Goal: Information Seeking & Learning: Learn about a topic

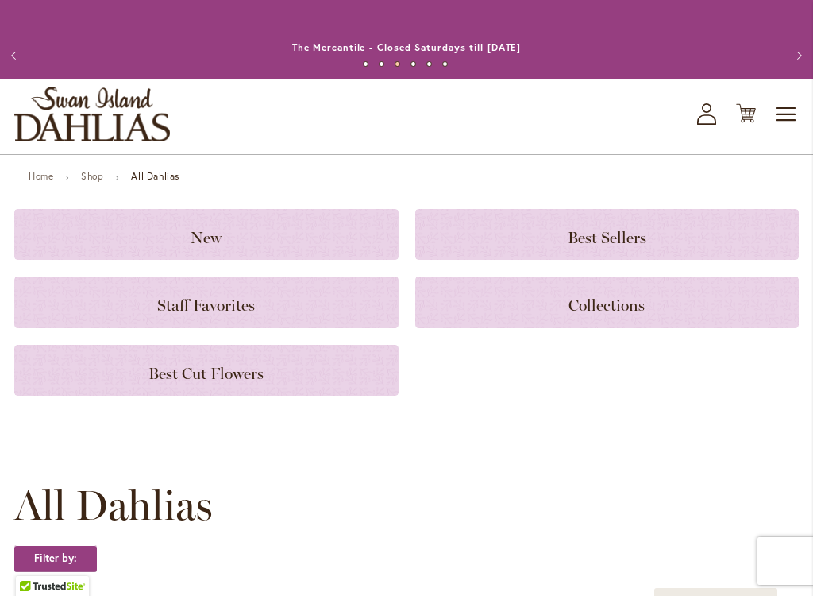
click at [701, 125] on icon at bounding box center [706, 119] width 19 height 10
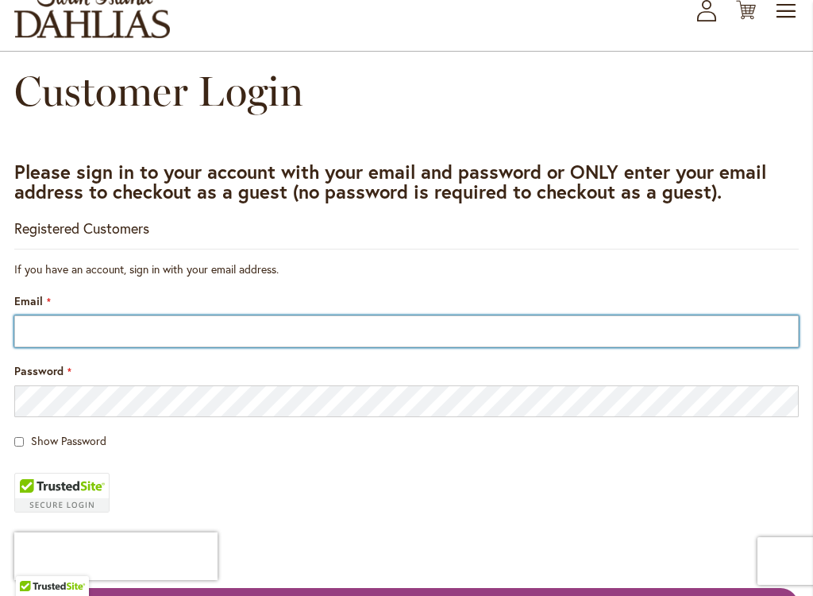
scroll to position [81, 0]
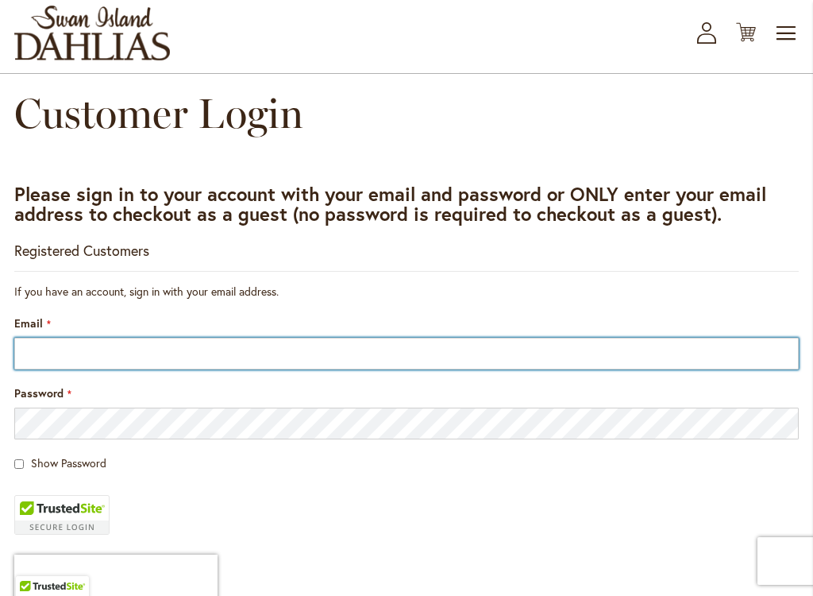
click at [413, 369] on input "Email" at bounding box center [406, 353] width 784 height 32
type input "**********"
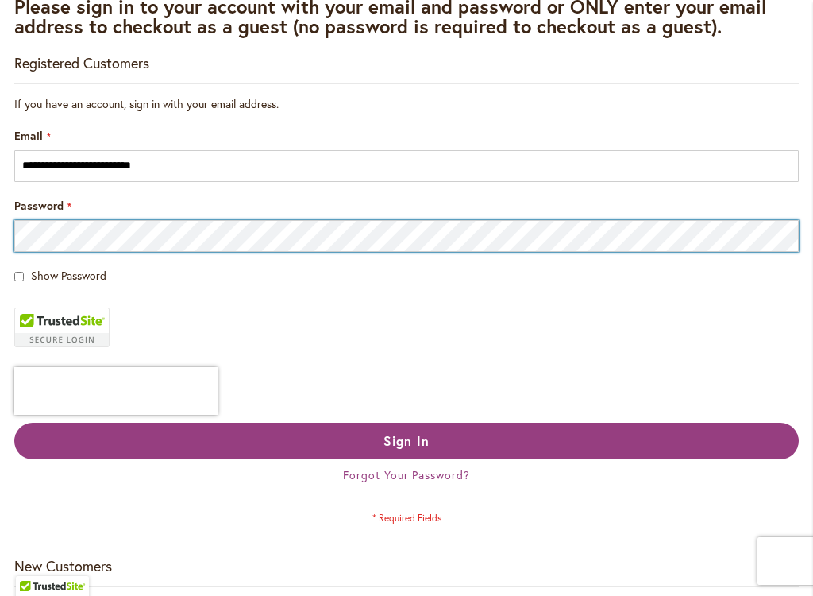
scroll to position [281, 0]
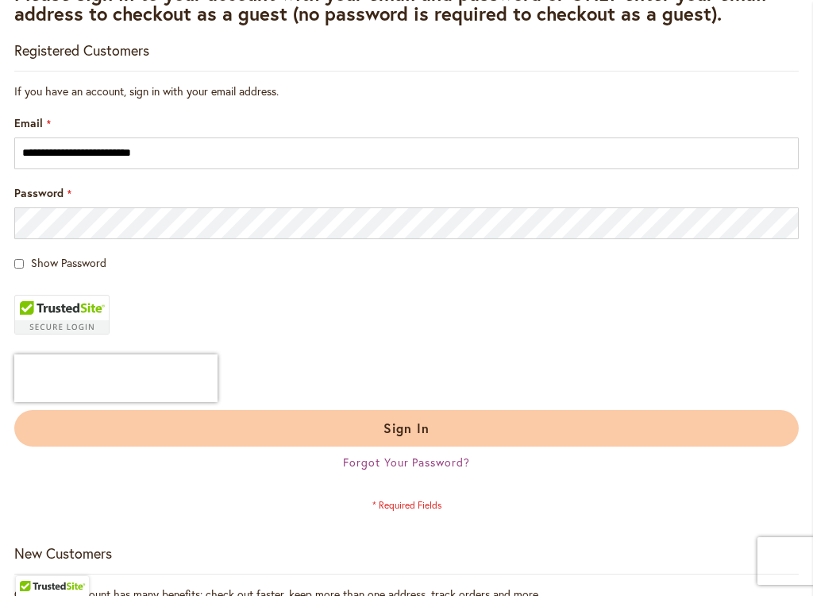
click at [411, 434] on button "Sign In" at bounding box center [406, 428] width 784 height 37
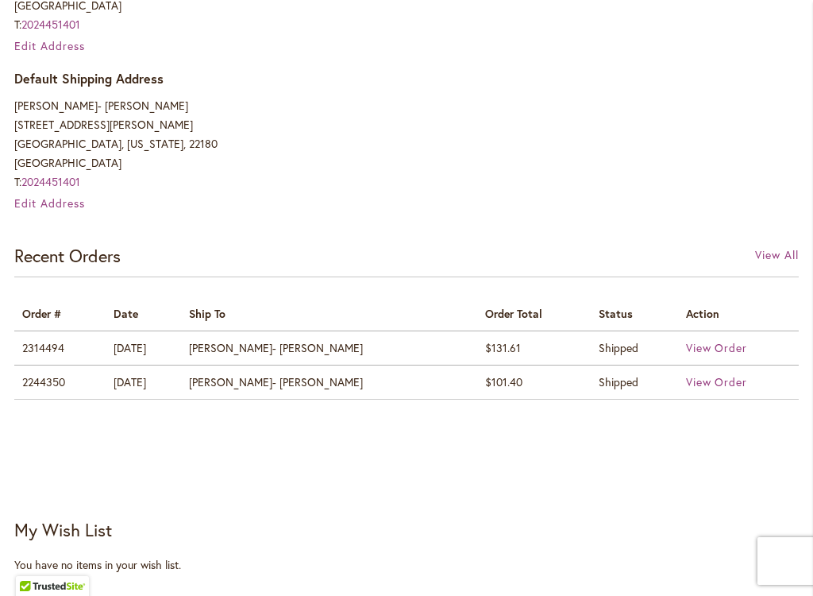
scroll to position [656, 0]
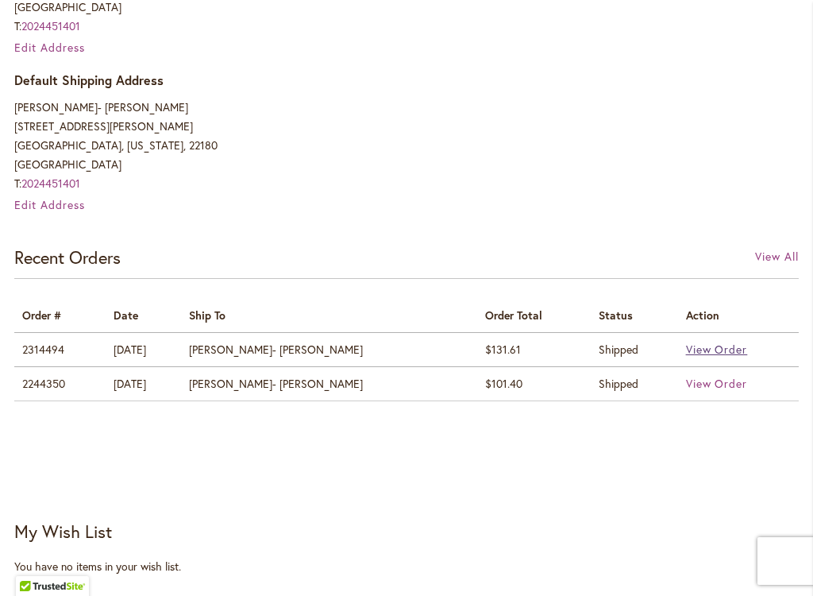
click at [700, 357] on span "View Order" at bounding box center [717, 348] width 62 height 15
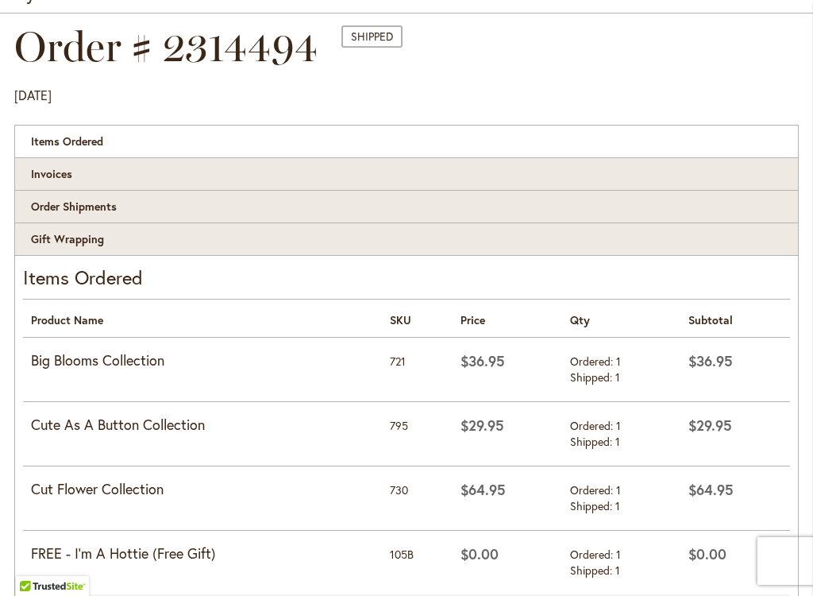
scroll to position [52, 0]
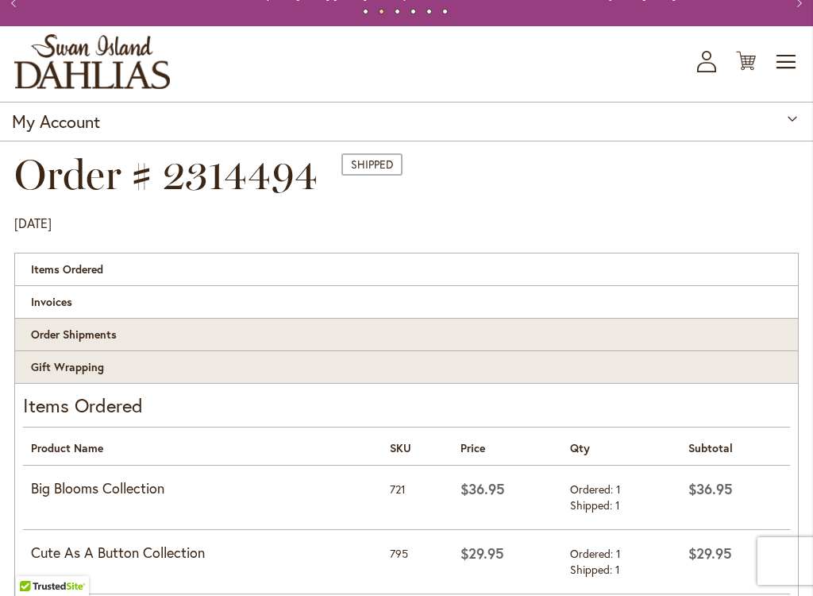
click at [114, 318] on link "Invoices" at bounding box center [406, 301] width 784 height 33
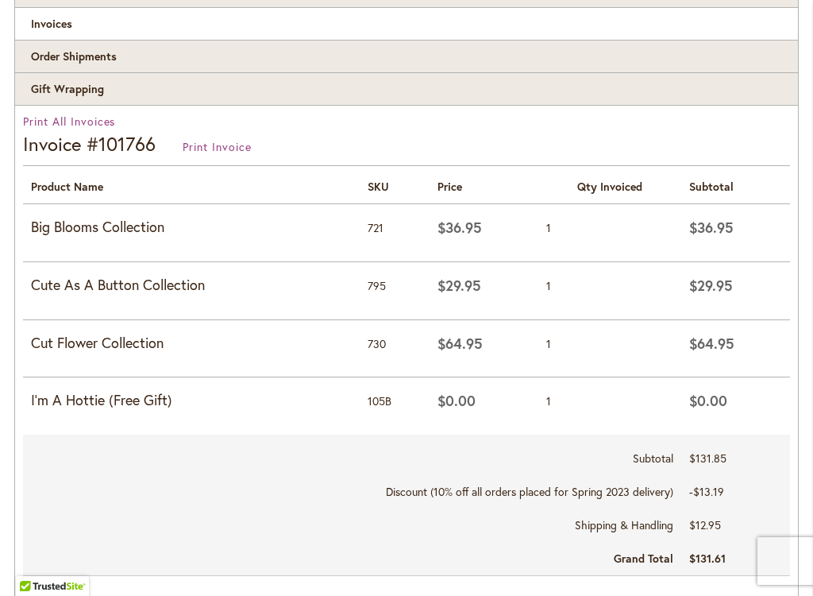
scroll to position [229, 0]
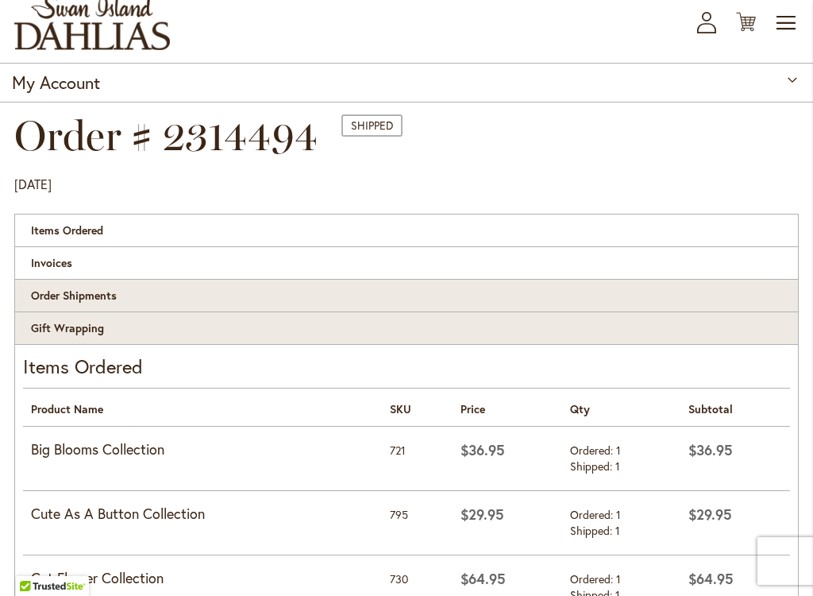
scroll to position [88, 0]
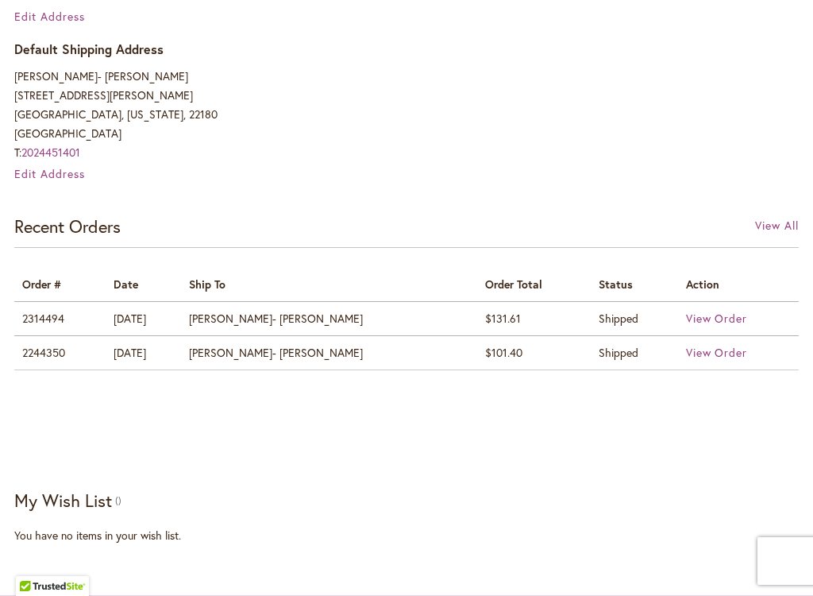
scroll to position [656, 0]
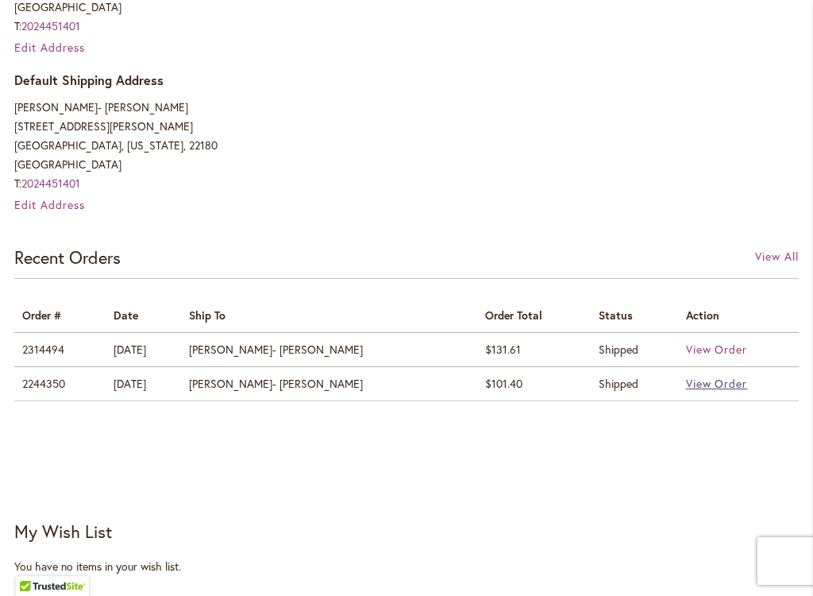
click at [720, 391] on span "View Order" at bounding box center [717, 383] width 62 height 15
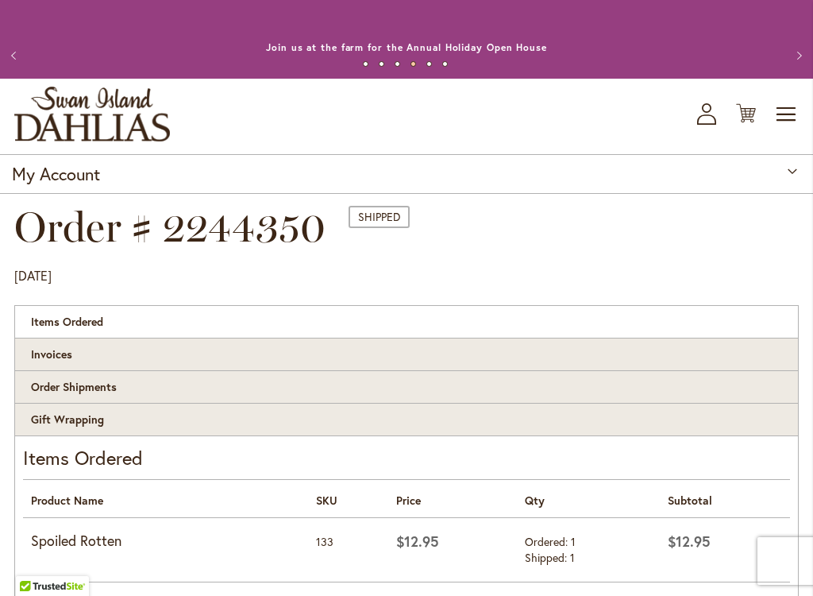
click at [112, 128] on img "store logo" at bounding box center [92, 114] width 156 height 55
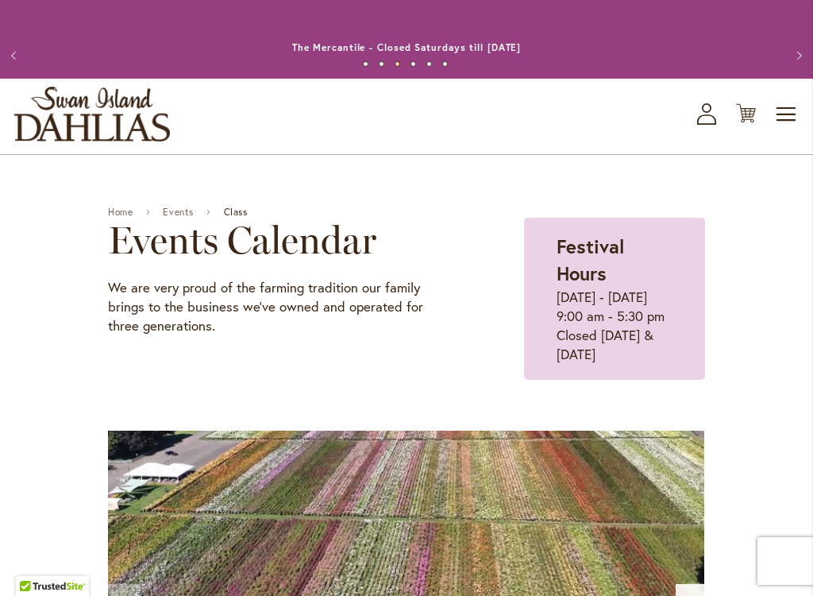
click at [122, 121] on img "store logo" at bounding box center [92, 114] width 156 height 55
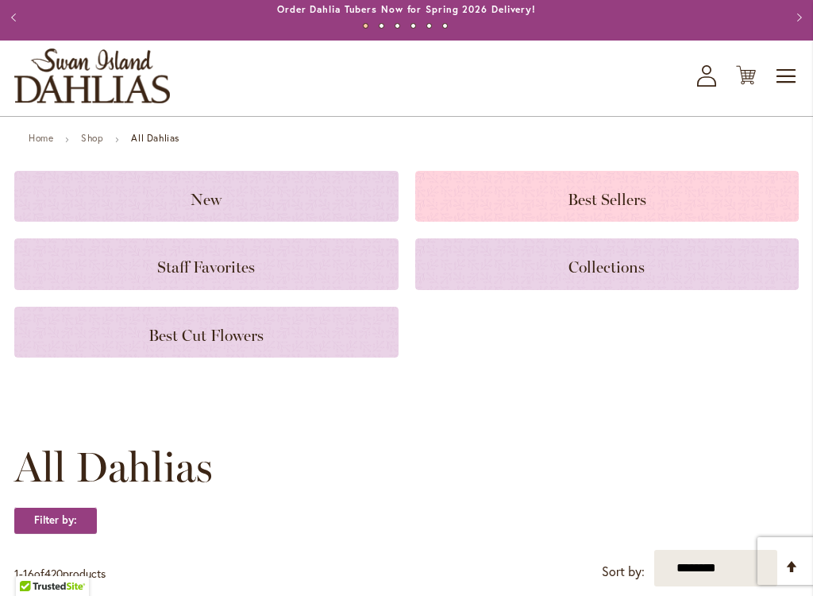
scroll to position [55, 0]
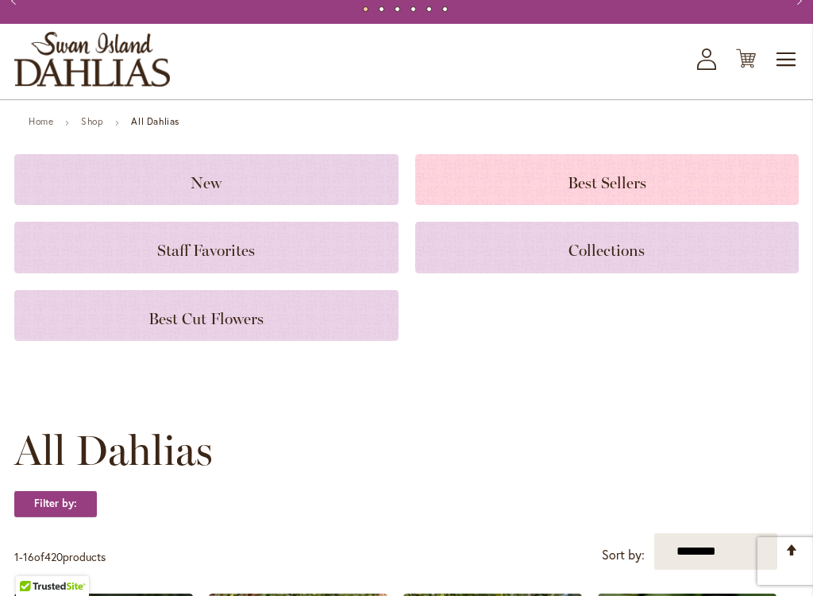
click at [542, 205] on div "Best Sellers" at bounding box center [607, 179] width 384 height 51
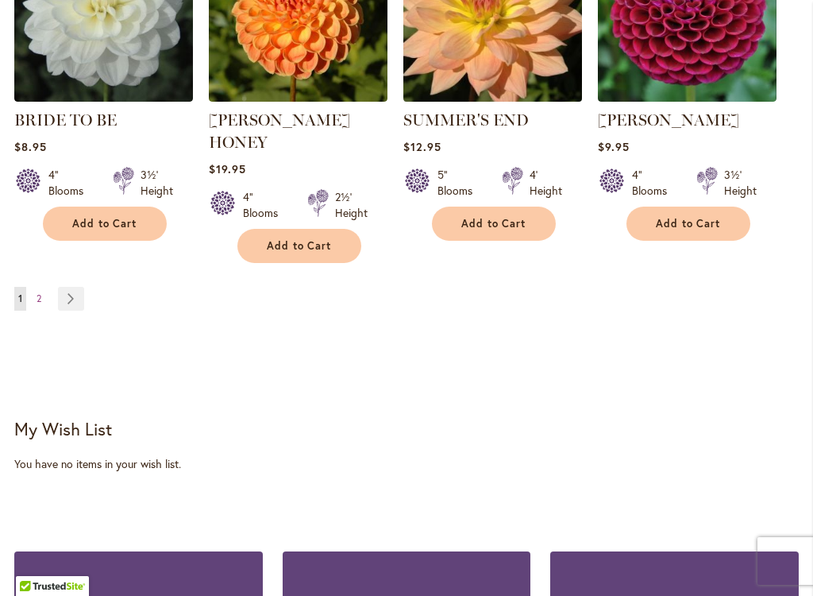
scroll to position [1527, 0]
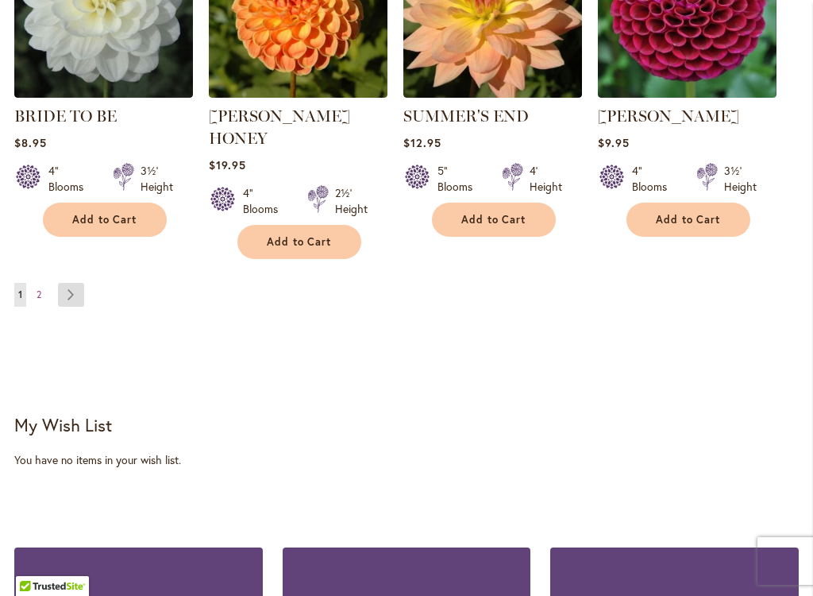
click at [77, 283] on link "Page Next" at bounding box center [71, 295] width 26 height 24
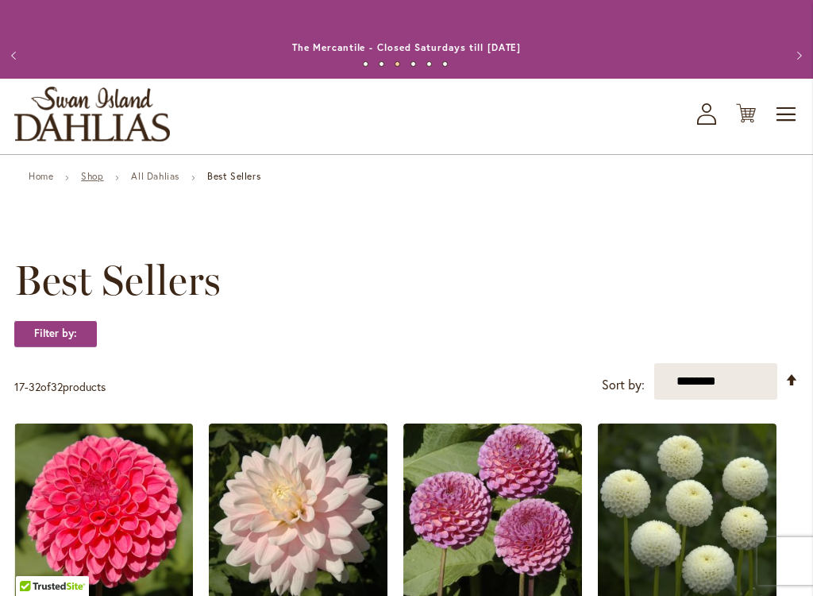
click at [103, 182] on link "Shop" at bounding box center [92, 176] width 22 height 12
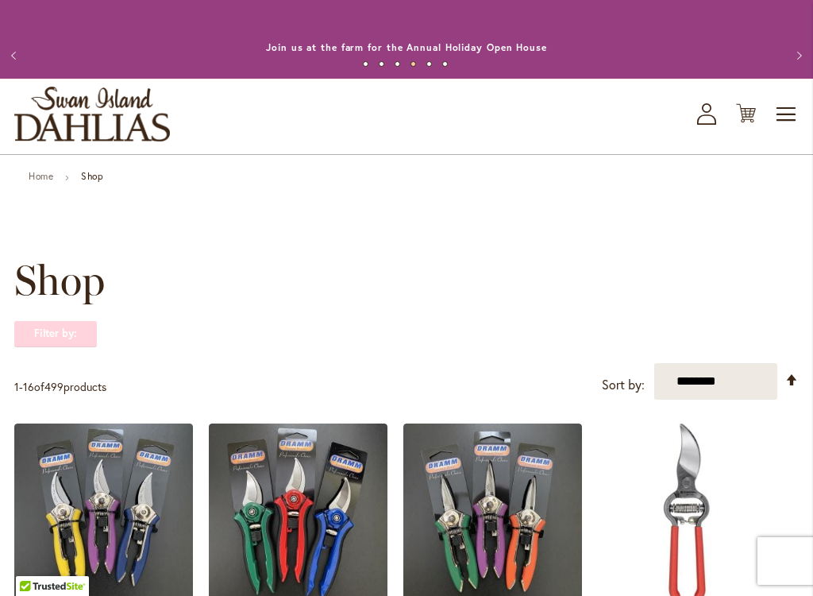
click at [71, 347] on strong "Filter by:" at bounding box center [55, 333] width 83 height 27
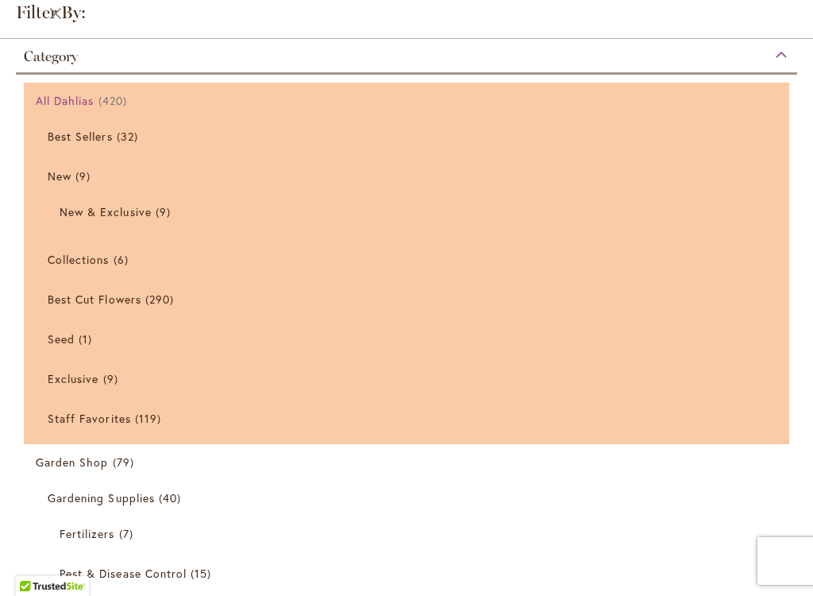
click at [85, 102] on span "All Dahlias" at bounding box center [65, 100] width 59 height 15
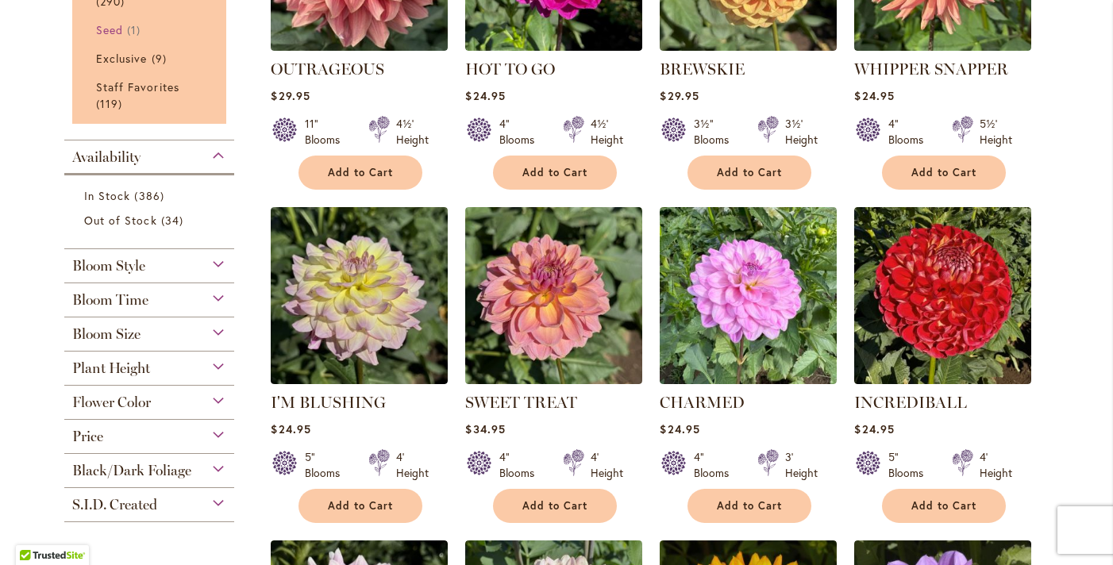
scroll to position [503, 0]
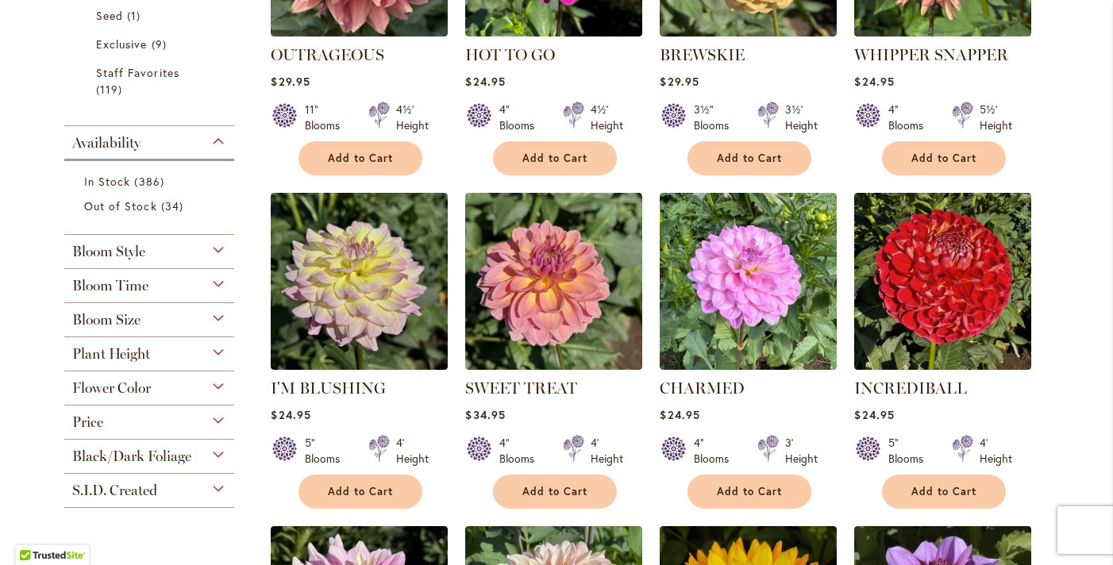
click at [220, 321] on div "Bloom Size" at bounding box center [149, 315] width 170 height 25
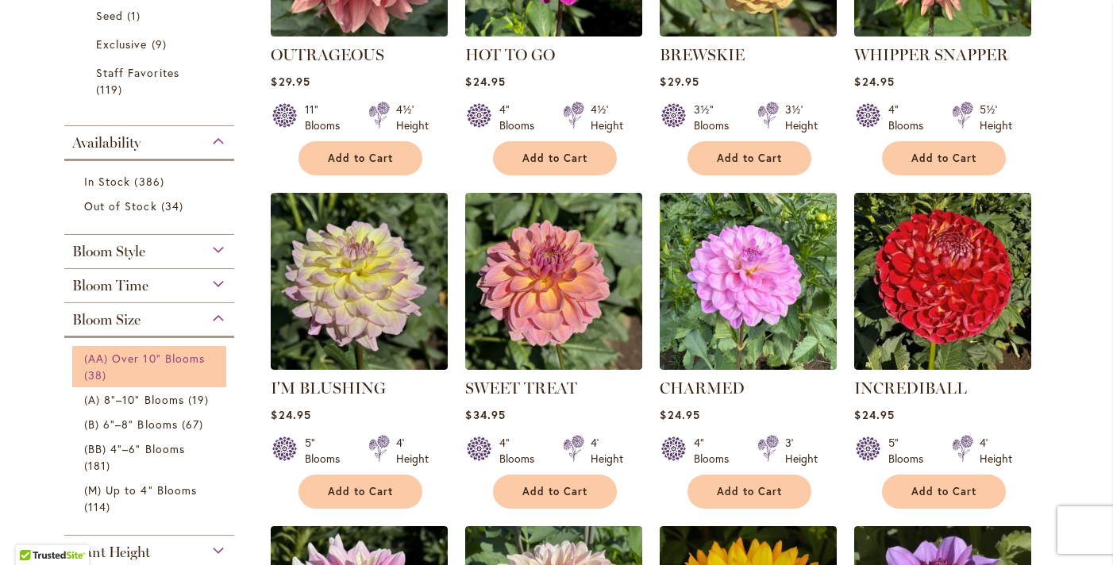
click at [169, 361] on span "(AA) Over 10" Blooms" at bounding box center [144, 358] width 121 height 15
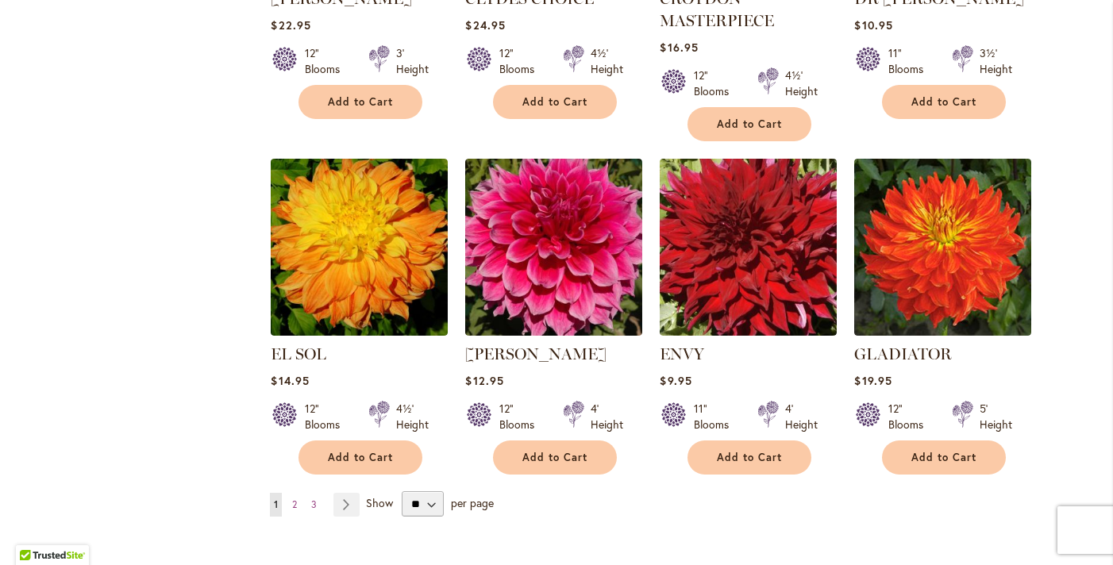
scroll to position [1232, 0]
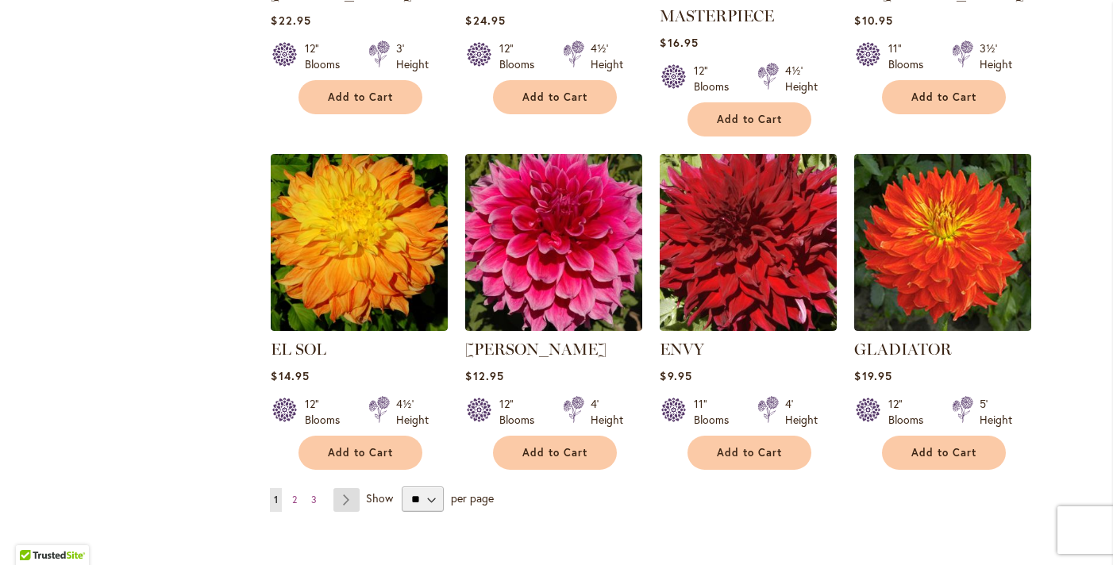
click at [352, 496] on link "Page Next" at bounding box center [346, 500] width 26 height 24
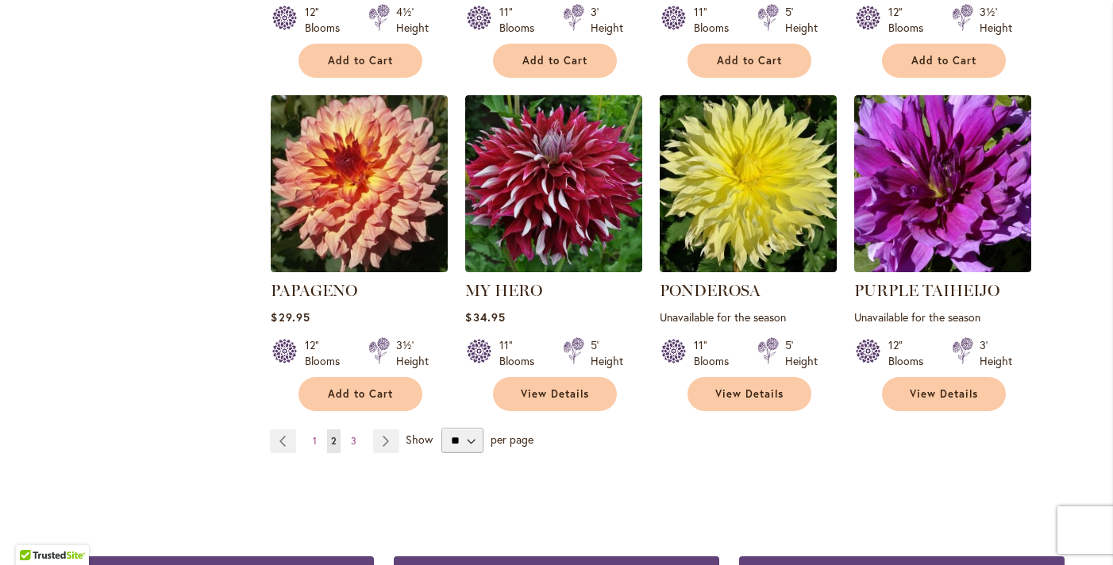
scroll to position [1290, 0]
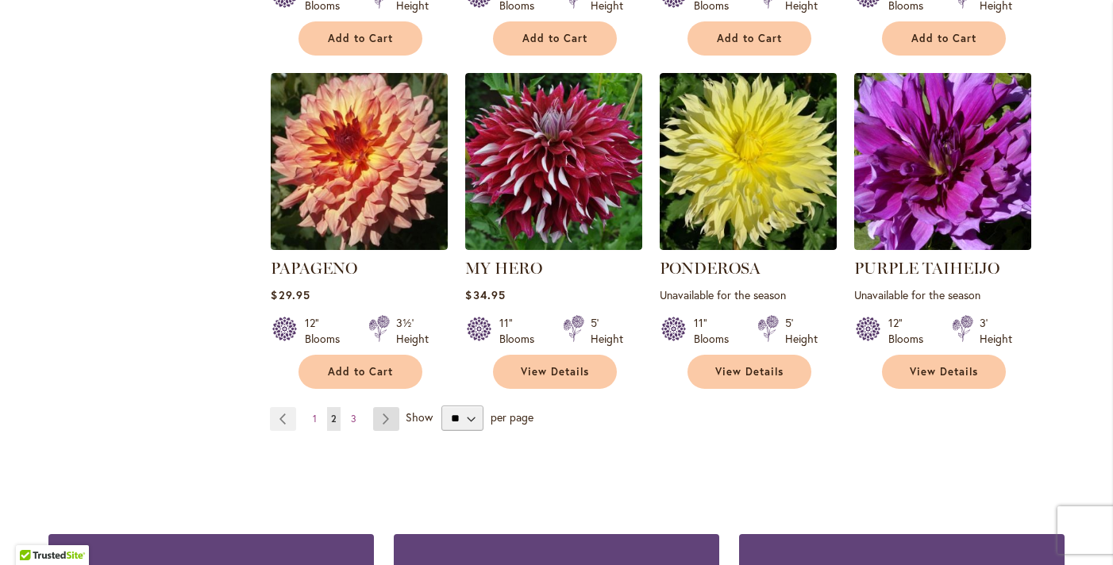
click at [389, 424] on link "Page Next" at bounding box center [386, 419] width 26 height 24
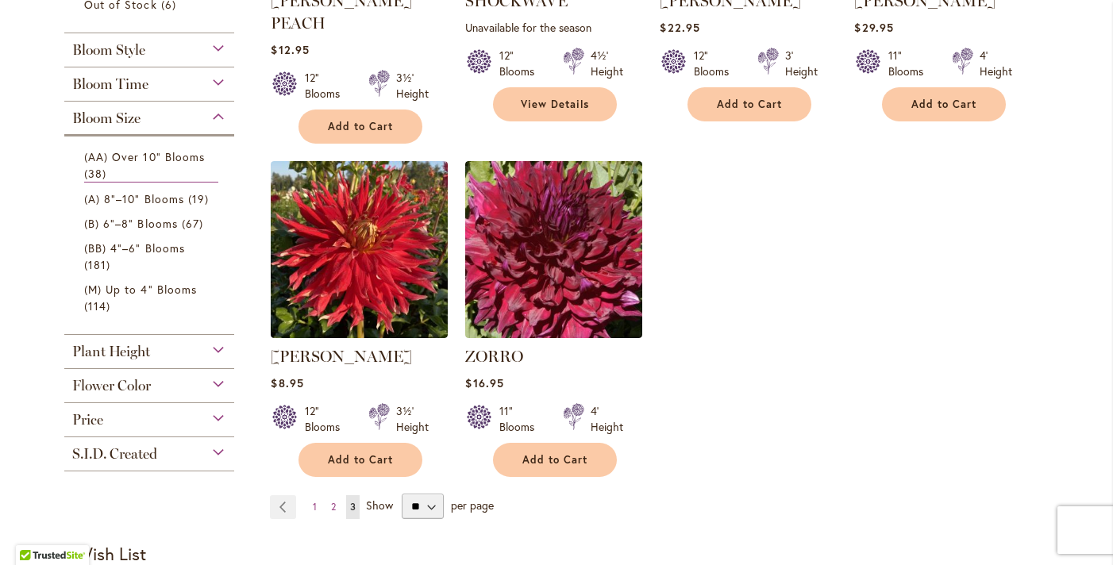
scroll to position [558, 0]
click at [331, 500] on span "2" at bounding box center [333, 506] width 5 height 12
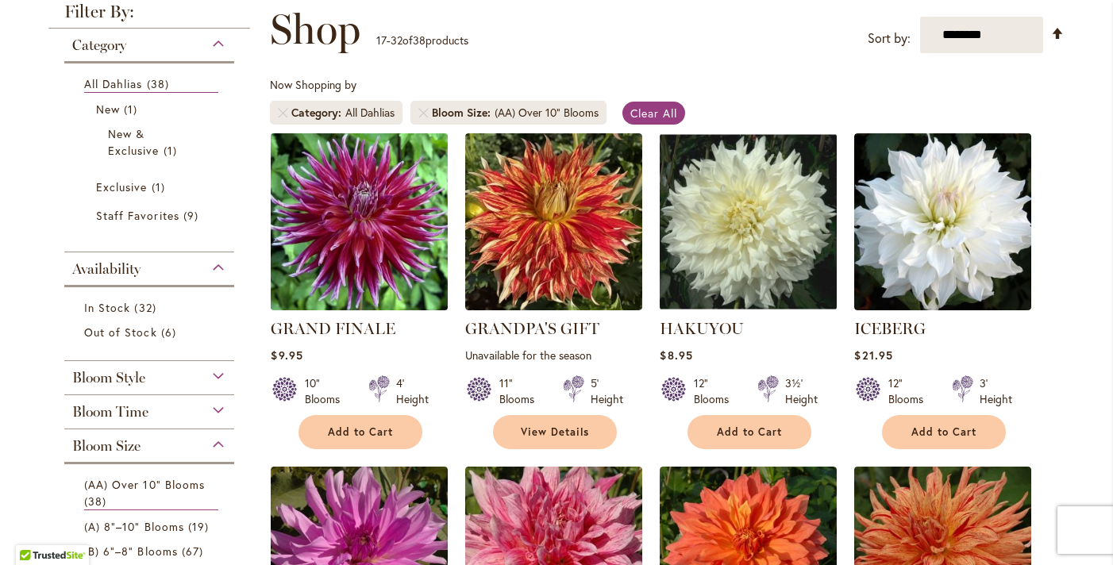
scroll to position [241, 0]
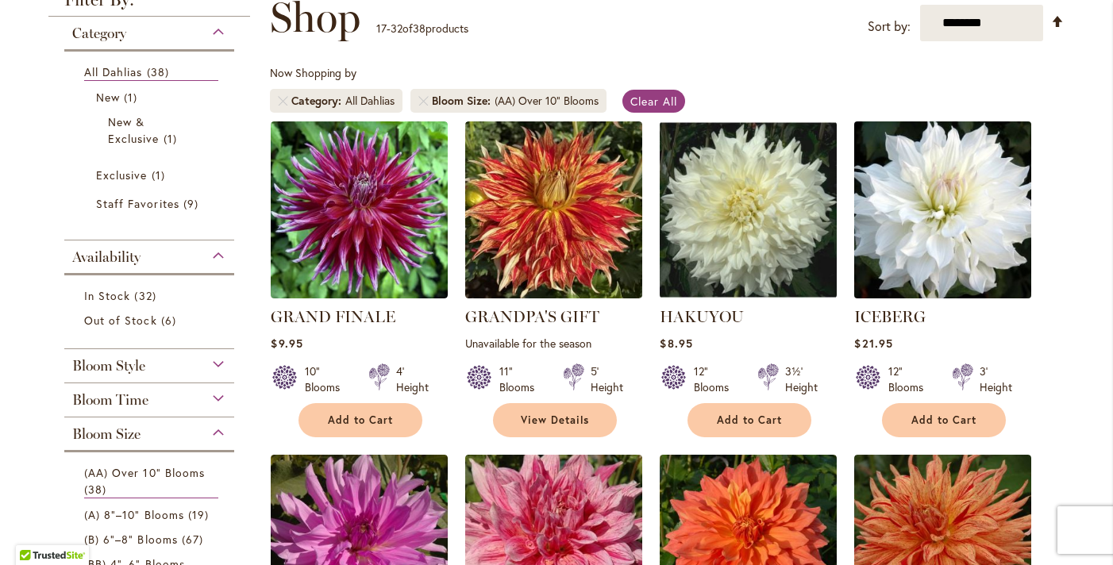
click at [973, 263] on img at bounding box center [943, 210] width 186 height 186
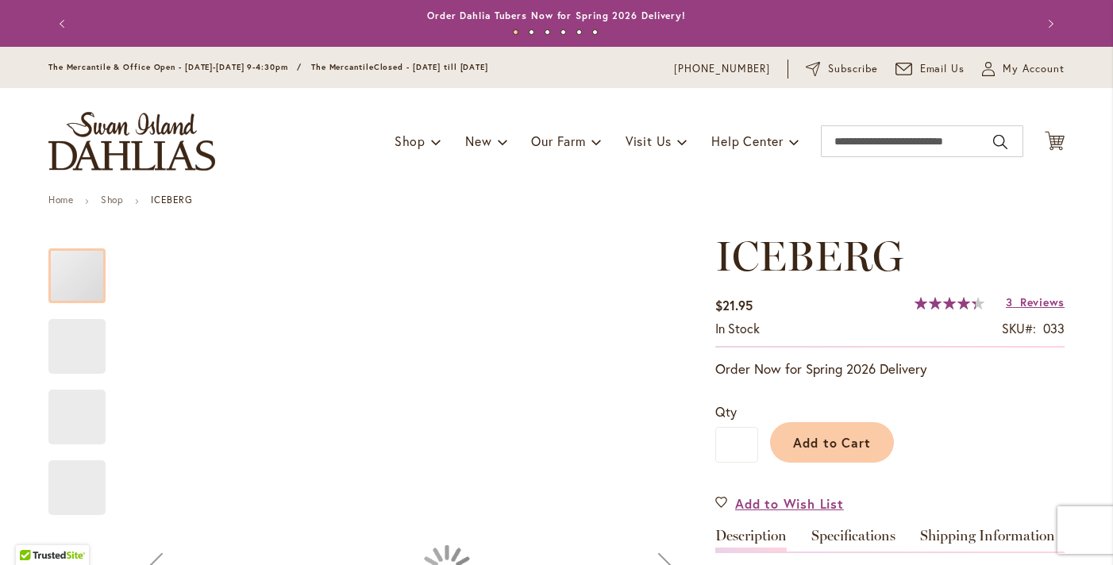
type input "**********"
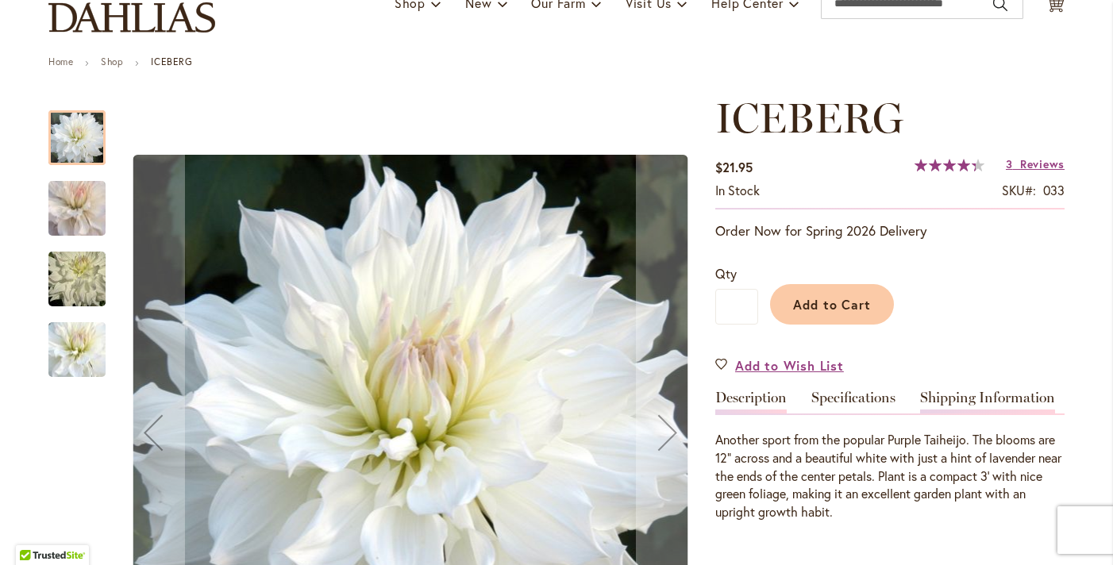
scroll to position [142, 0]
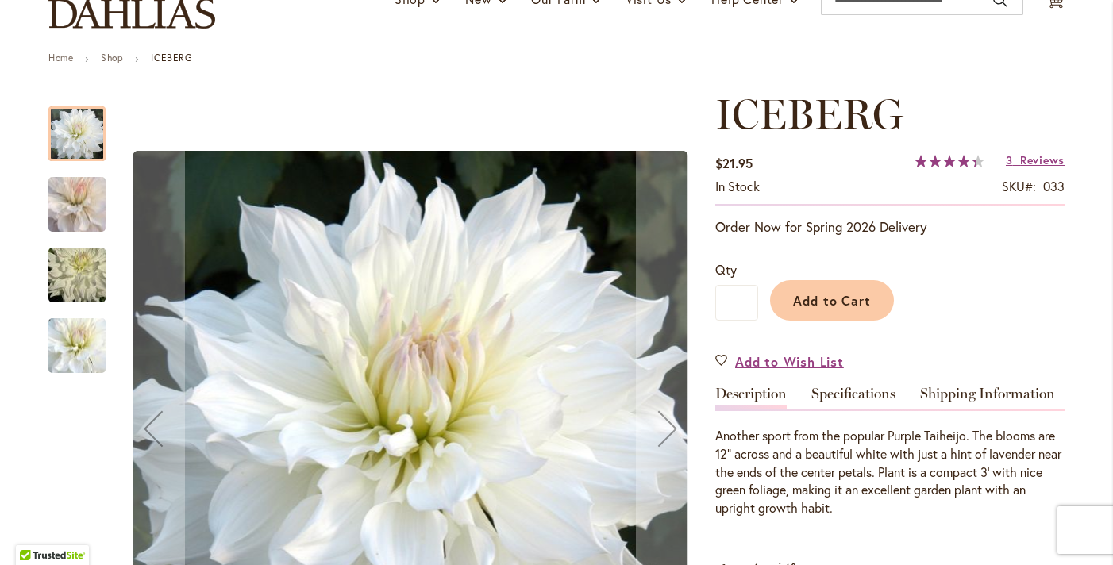
click at [87, 210] on img "ICEBERG" at bounding box center [77, 204] width 114 height 101
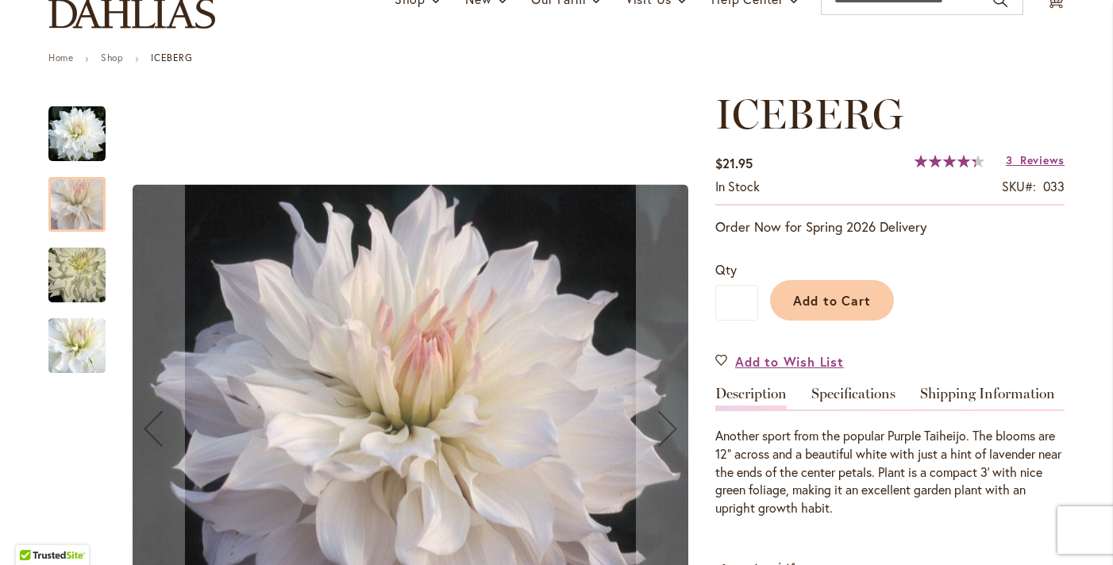
click at [73, 264] on img "ICEBERG" at bounding box center [77, 275] width 114 height 76
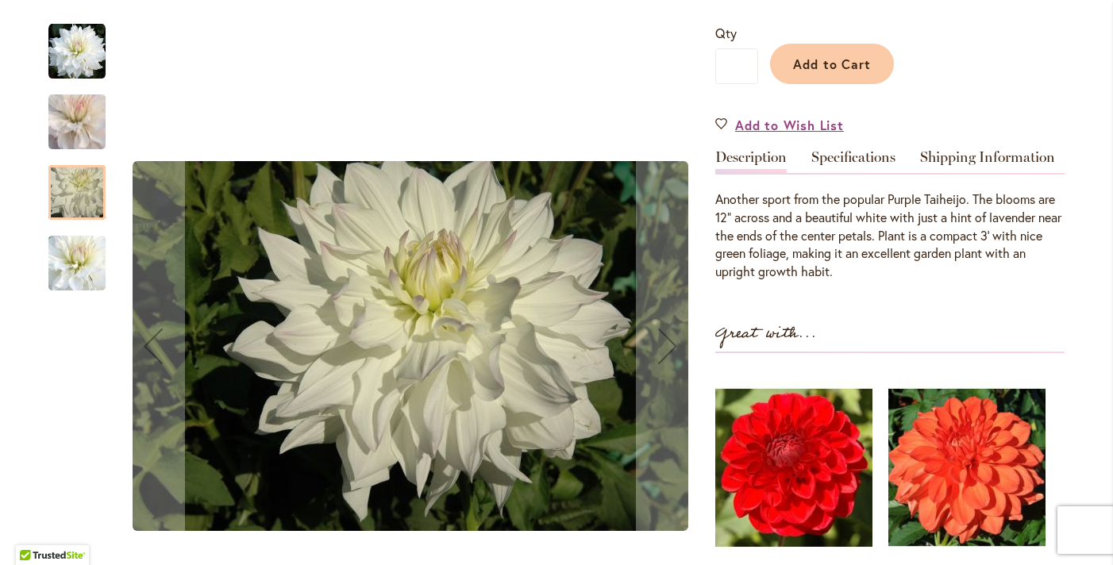
scroll to position [383, 0]
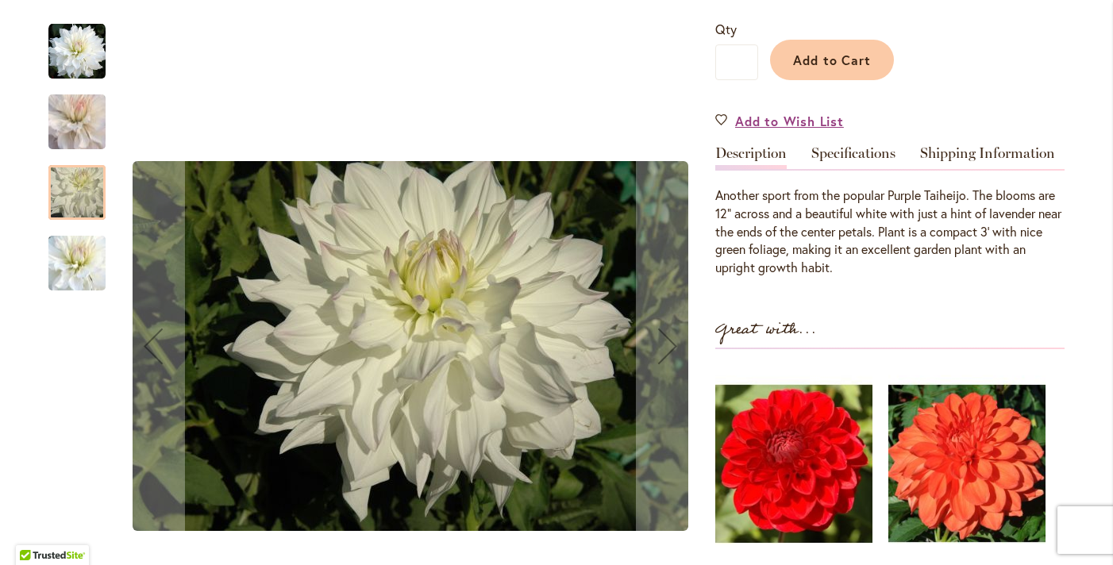
click at [68, 268] on img "ICEBERG" at bounding box center [77, 263] width 114 height 99
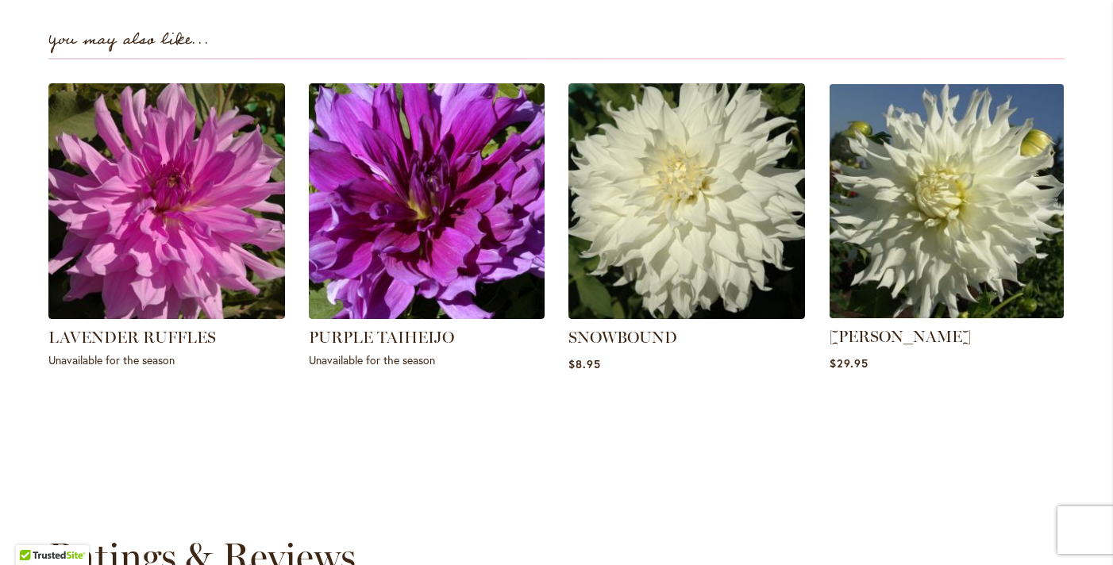
scroll to position [1208, 0]
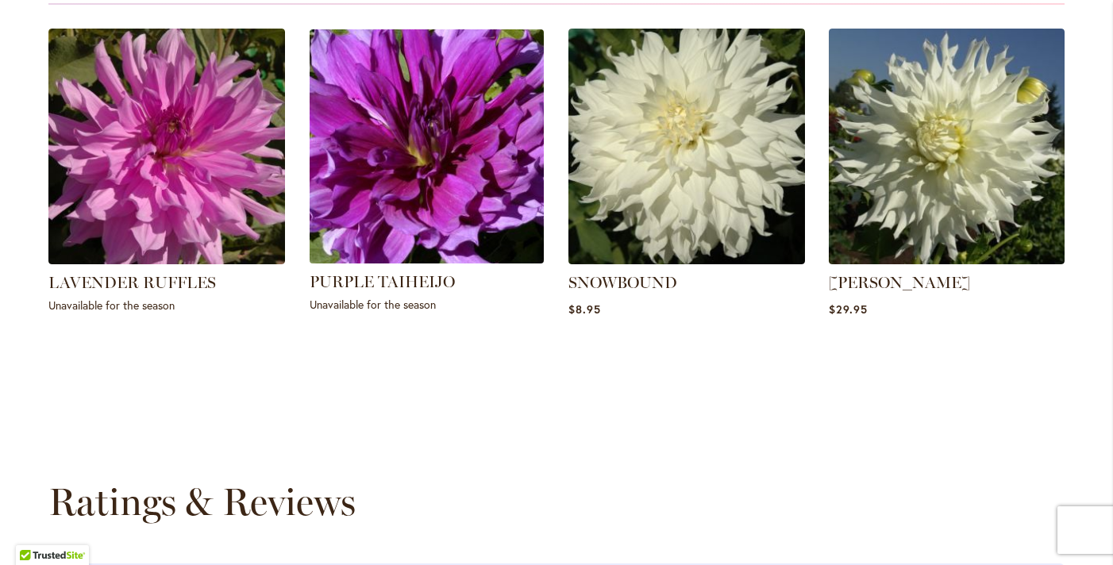
click at [465, 195] on img at bounding box center [426, 146] width 246 height 246
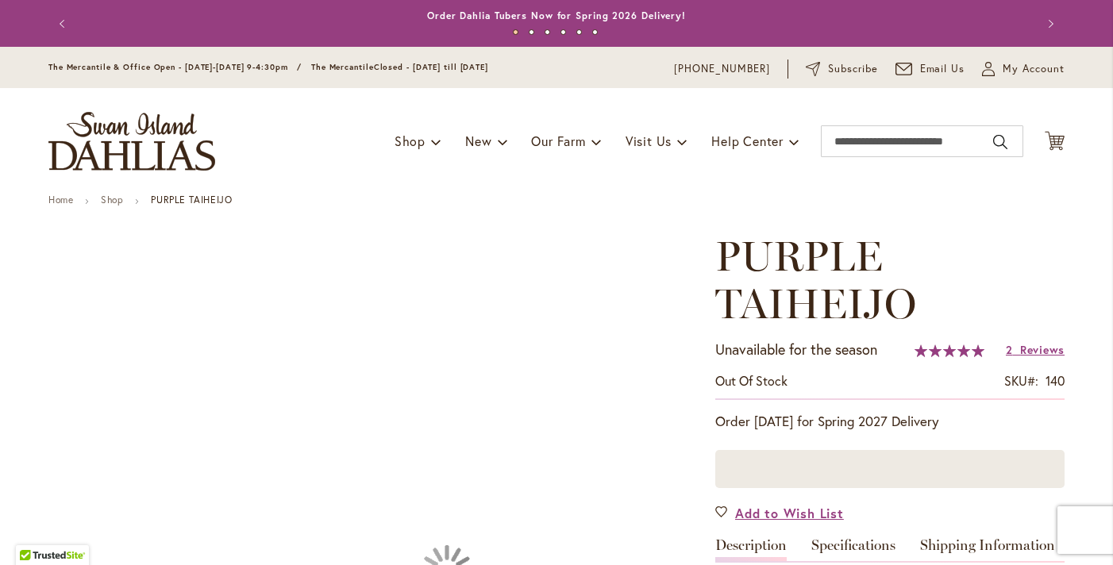
type input "**********"
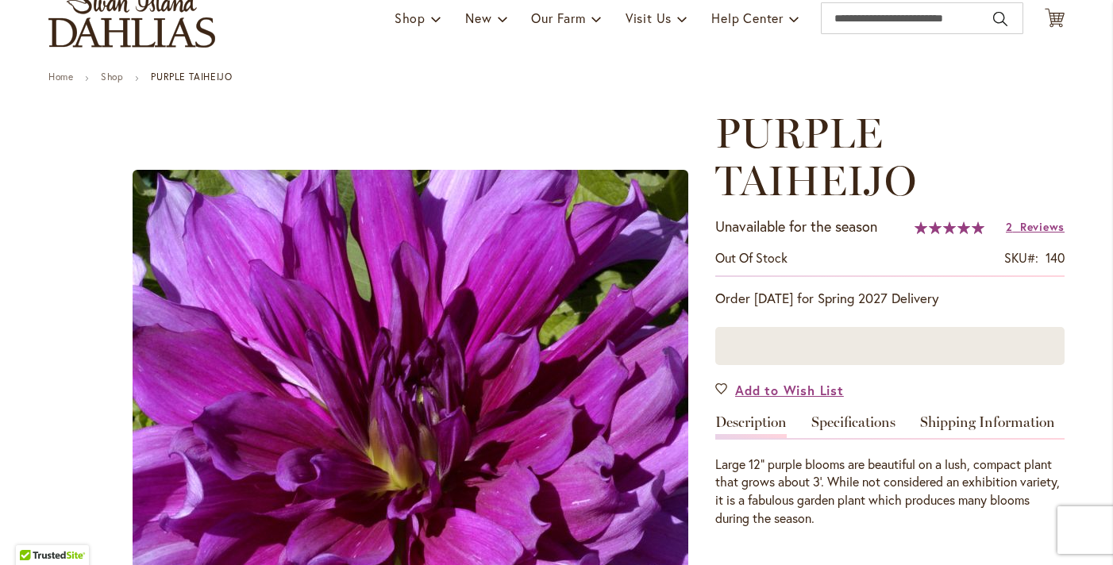
scroll to position [77, 0]
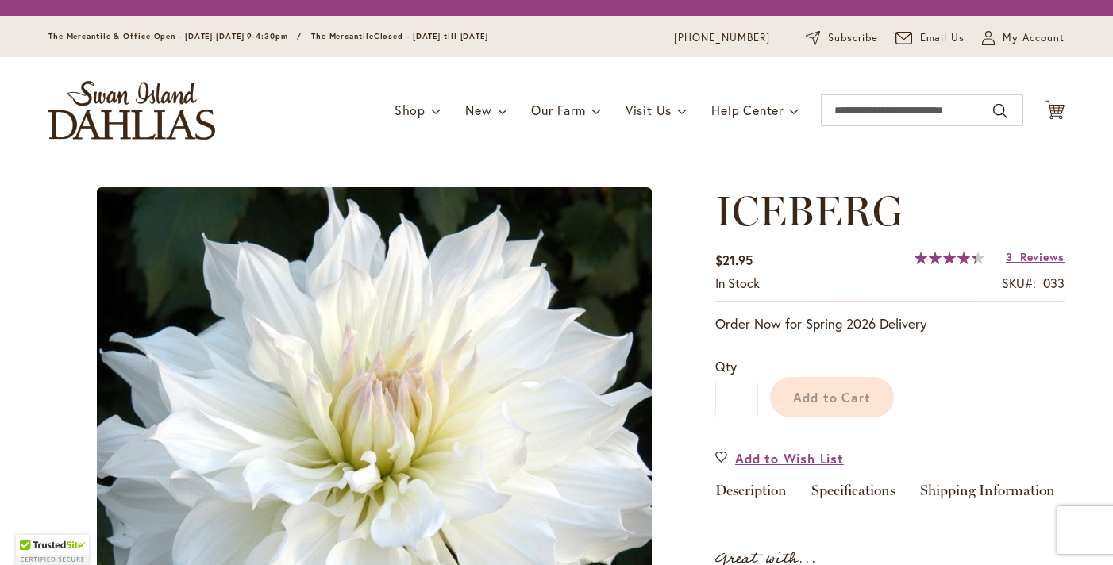
type input "**********"
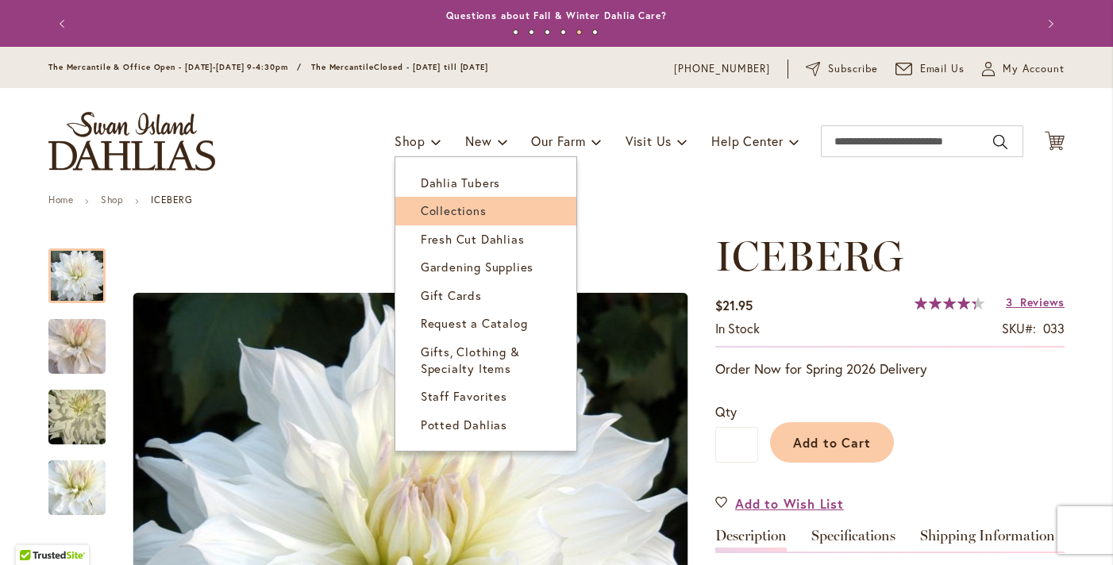
click at [468, 218] on link "Collections" at bounding box center [485, 211] width 181 height 28
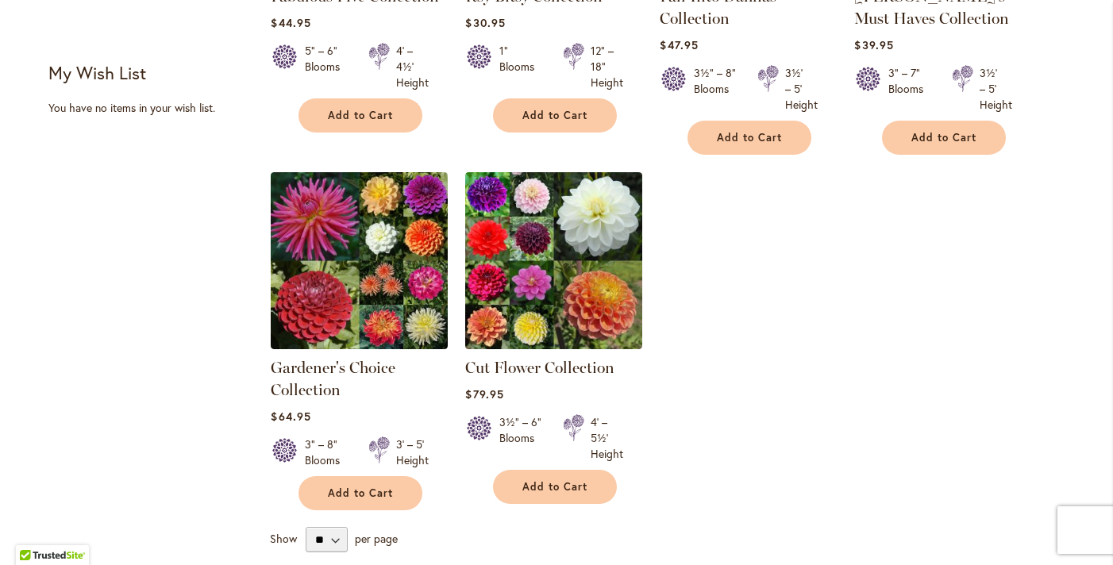
scroll to position [515, 0]
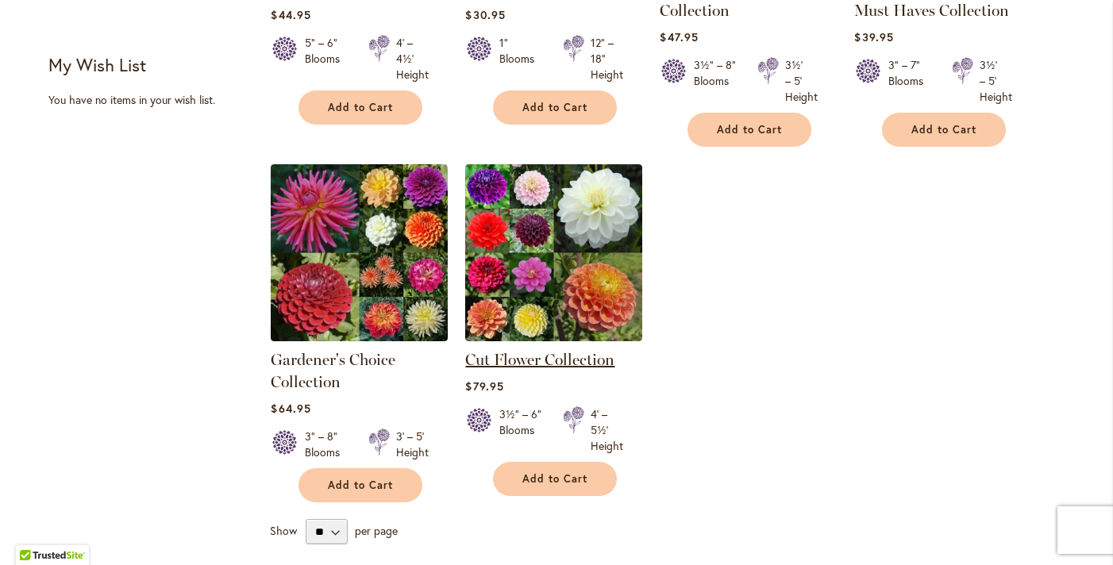
click at [580, 357] on link "Cut Flower Collection" at bounding box center [539, 359] width 149 height 19
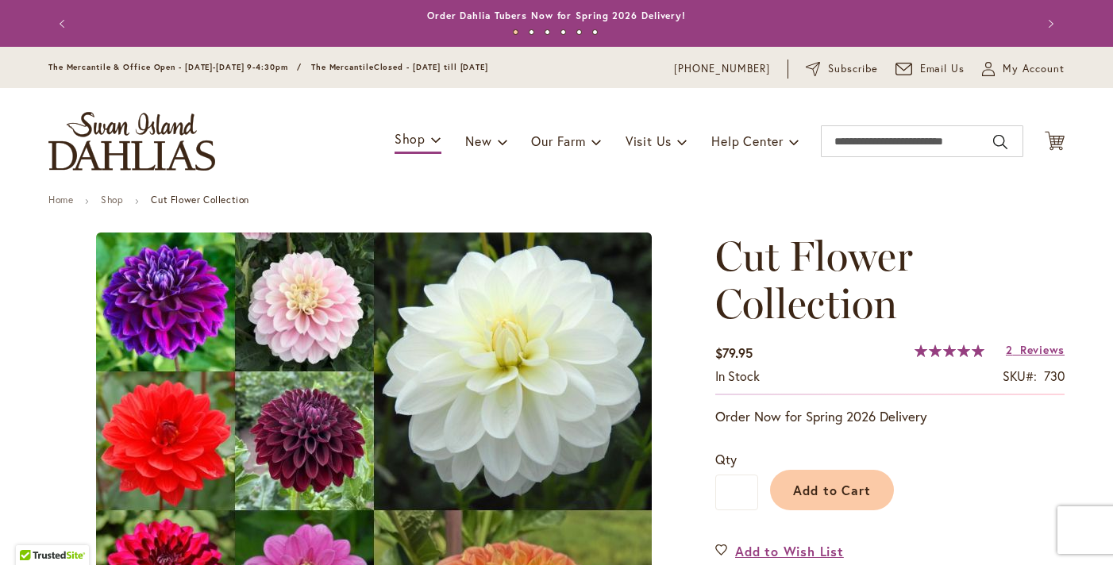
type input "**********"
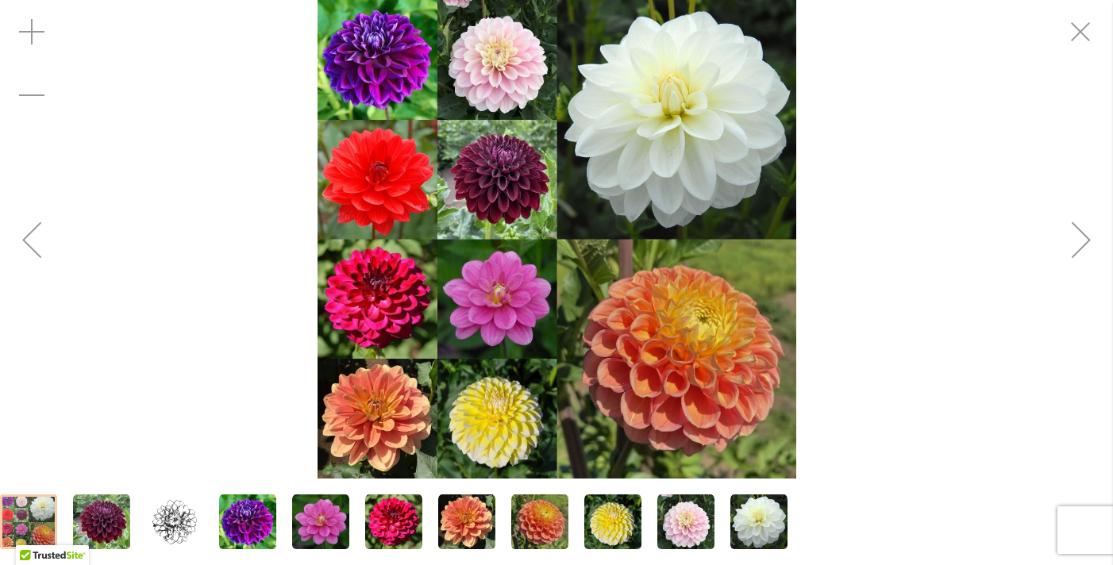
click at [253, 532] on img "Cut Flower Collection" at bounding box center [247, 522] width 57 height 57
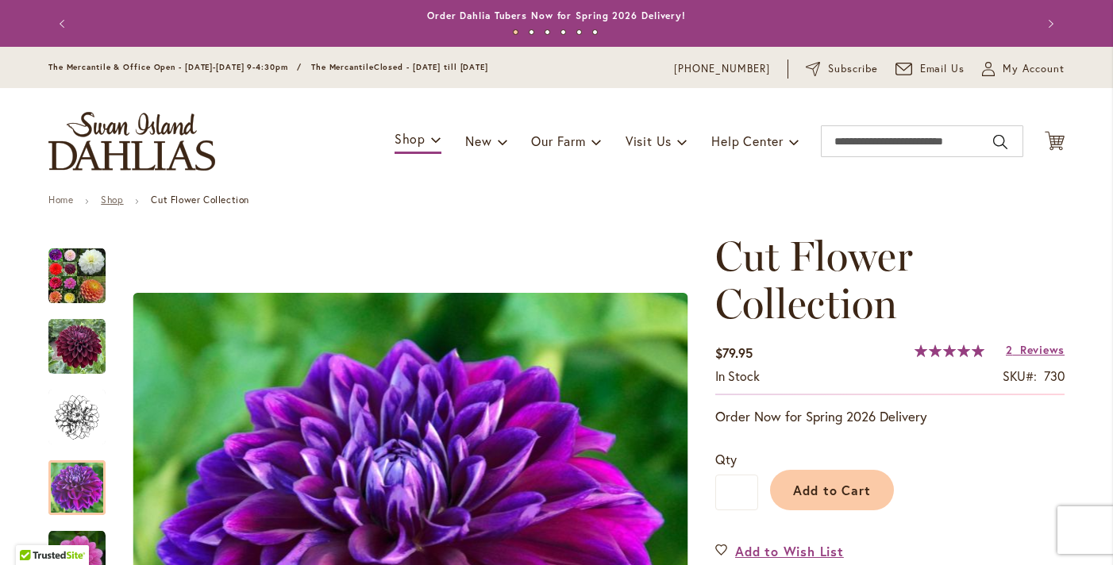
click at [121, 199] on link "Shop" at bounding box center [112, 200] width 22 height 12
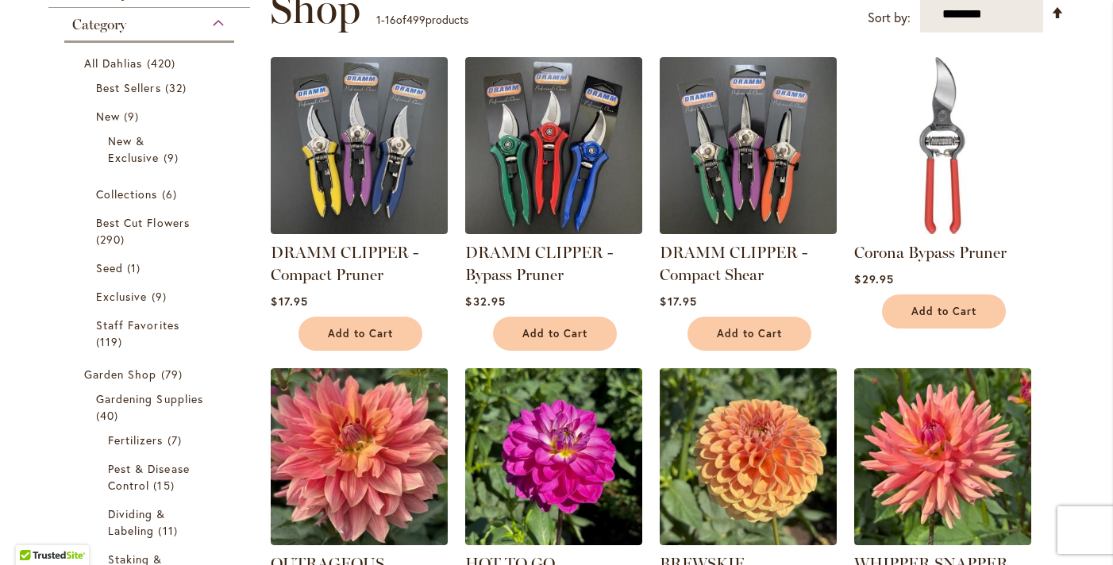
scroll to position [266, 0]
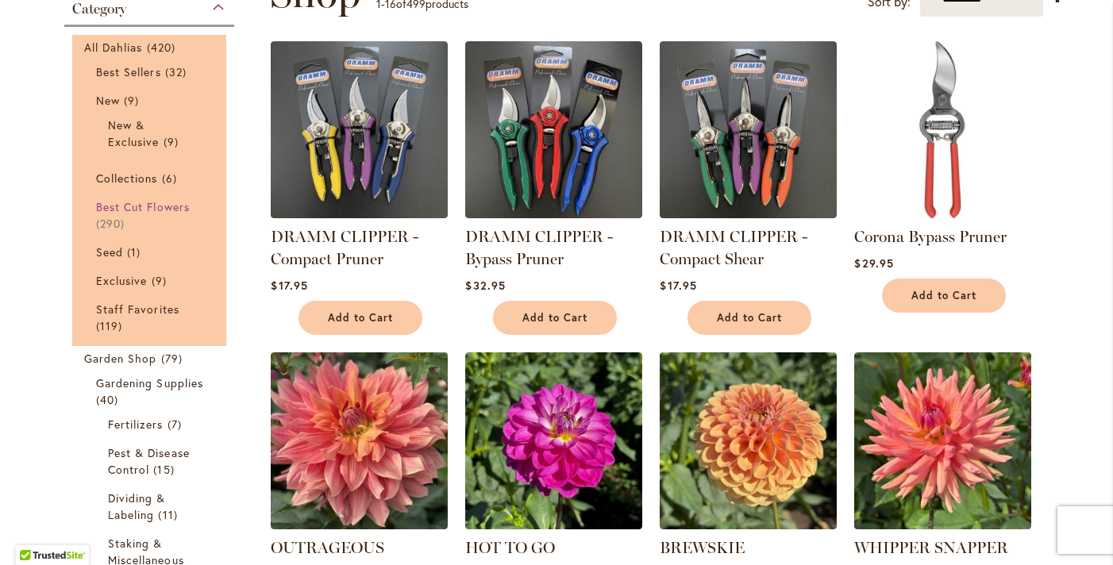
click at [114, 213] on link "Best Cut Flowers 290 items" at bounding box center [151, 215] width 110 height 33
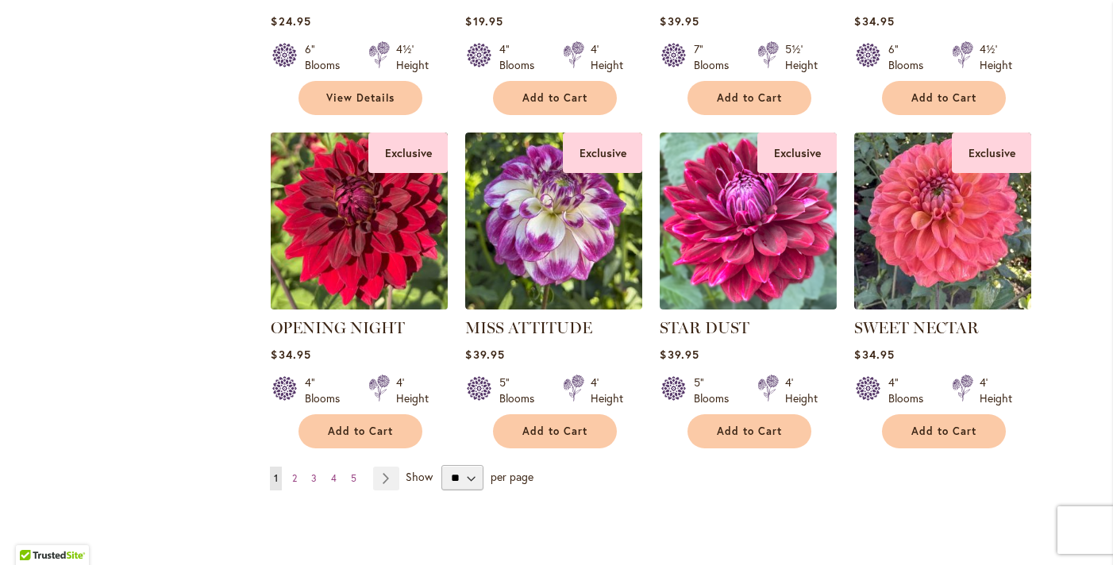
scroll to position [1235, 0]
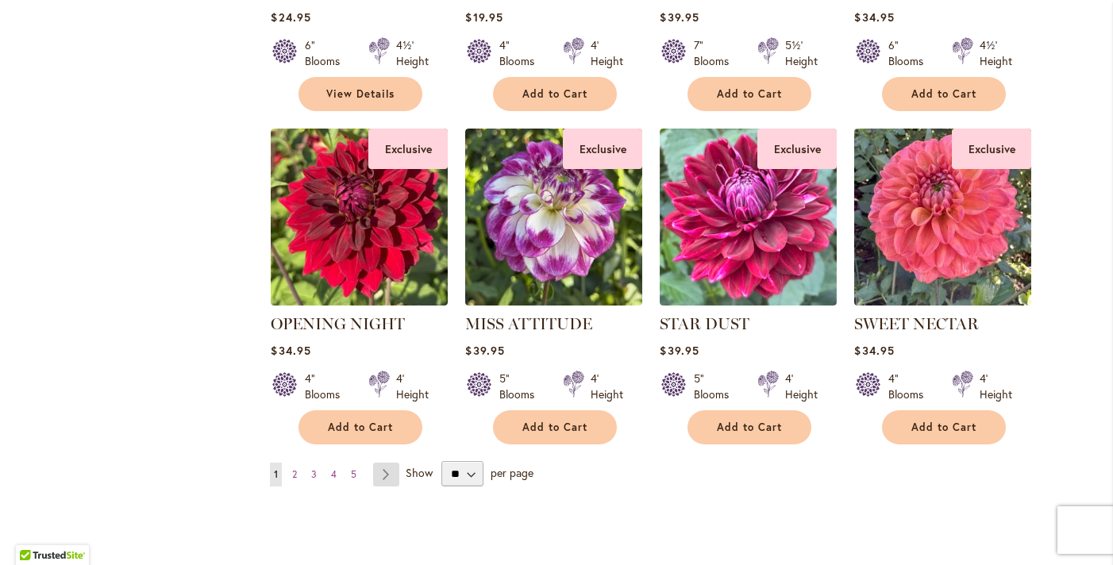
click at [385, 468] on link "Page Next" at bounding box center [386, 475] width 26 height 24
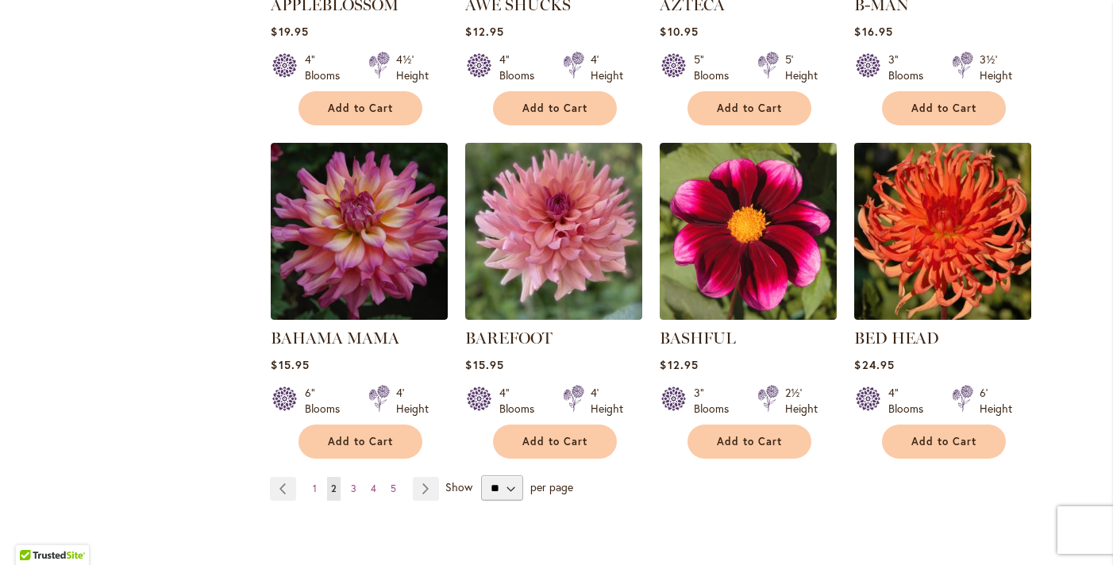
scroll to position [1244, 0]
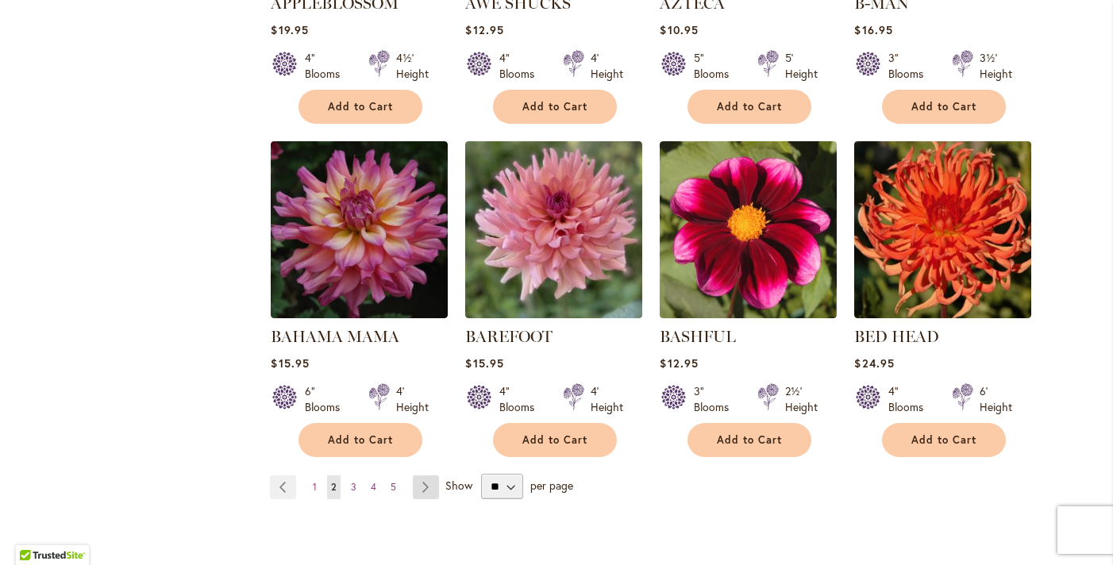
click at [424, 485] on link "Page Next" at bounding box center [426, 488] width 26 height 24
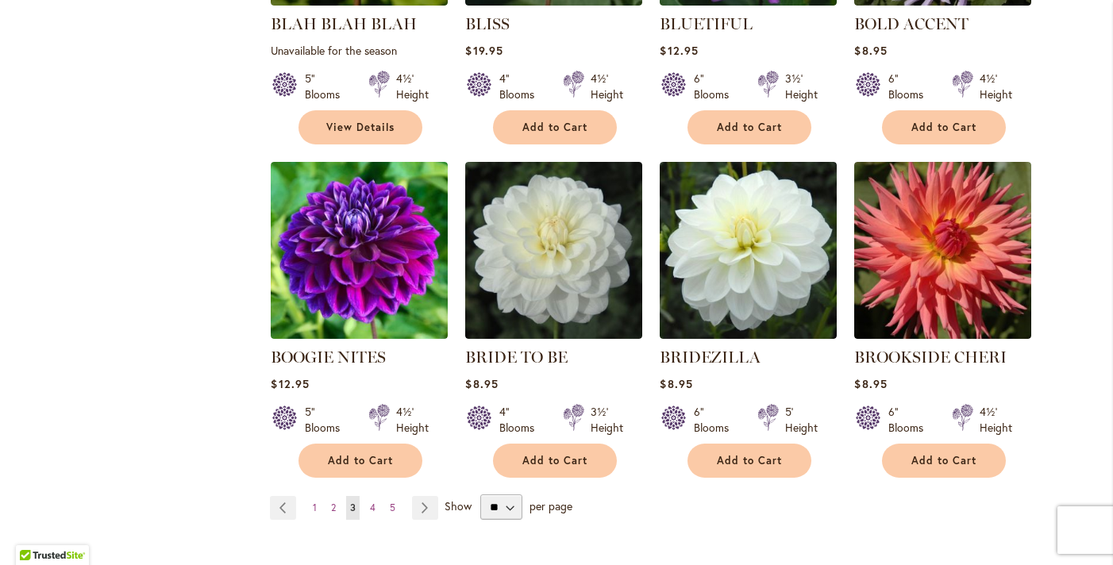
scroll to position [1225, 0]
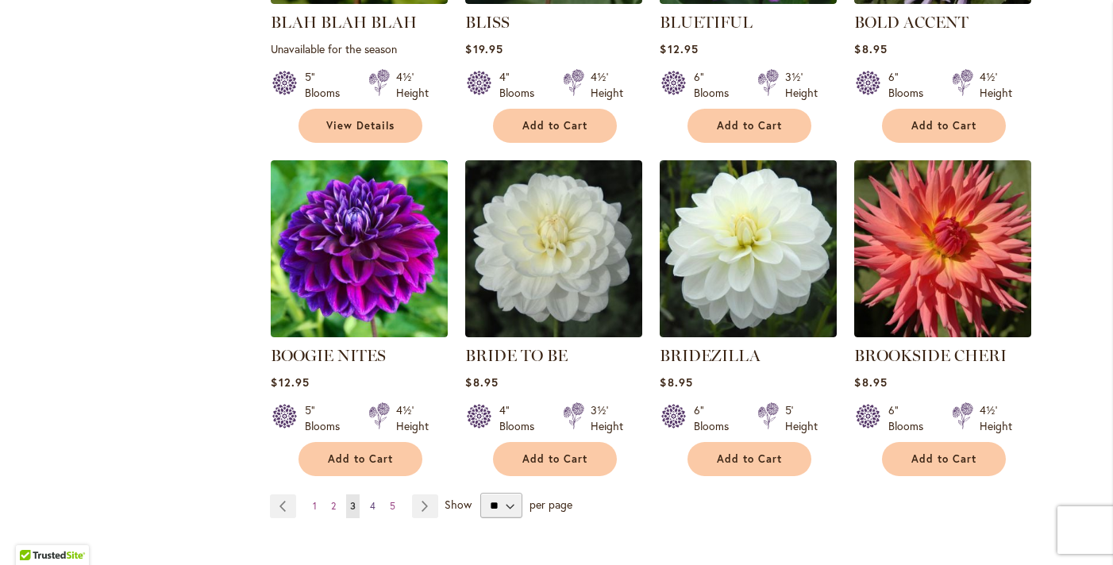
click at [373, 500] on span "4" at bounding box center [373, 506] width 6 height 12
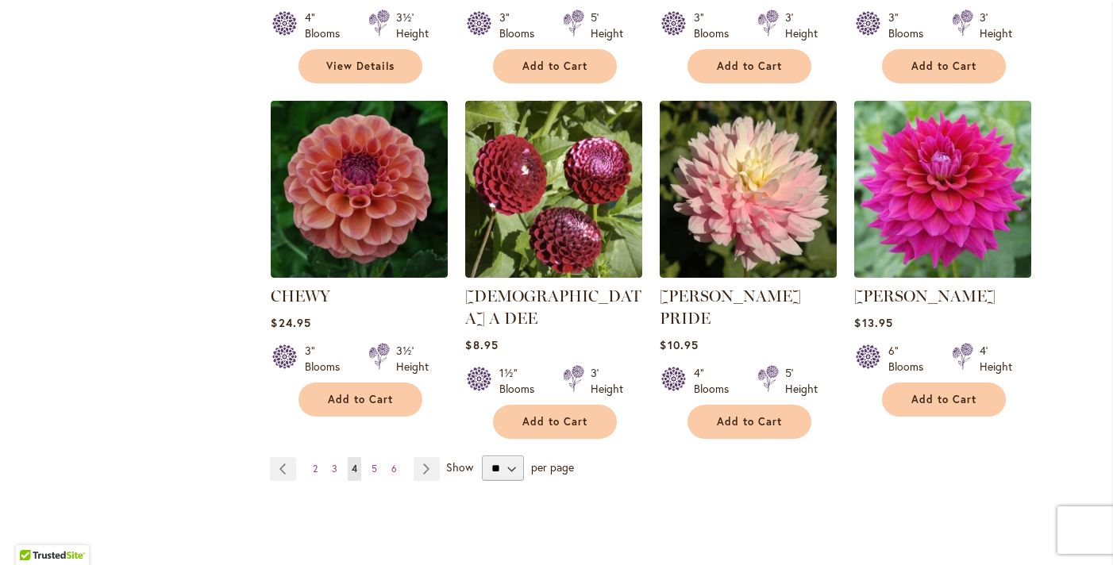
scroll to position [1309, 0]
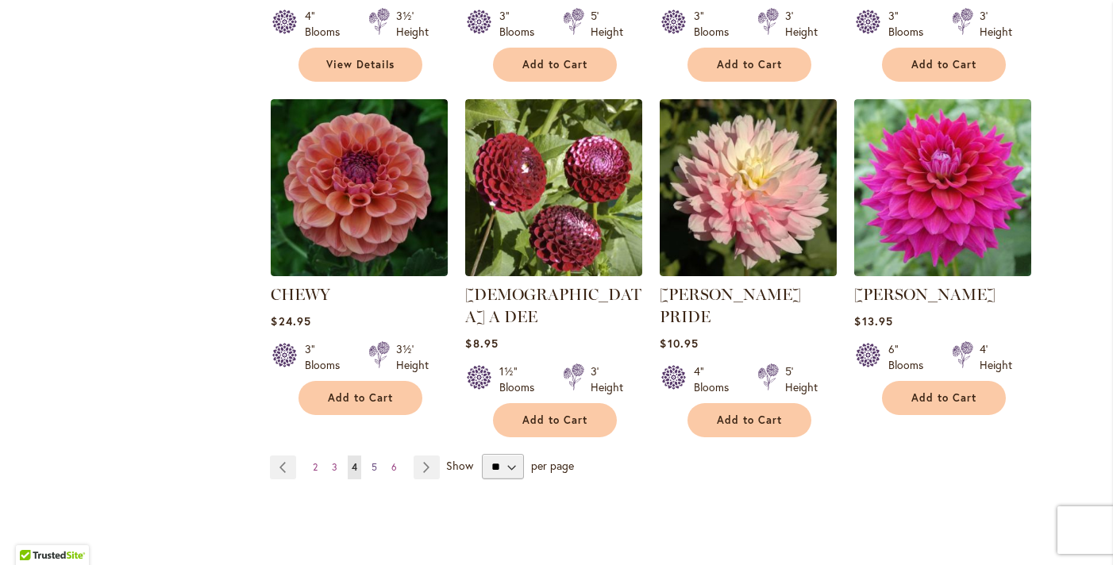
click at [376, 461] on span "5" at bounding box center [375, 467] width 6 height 12
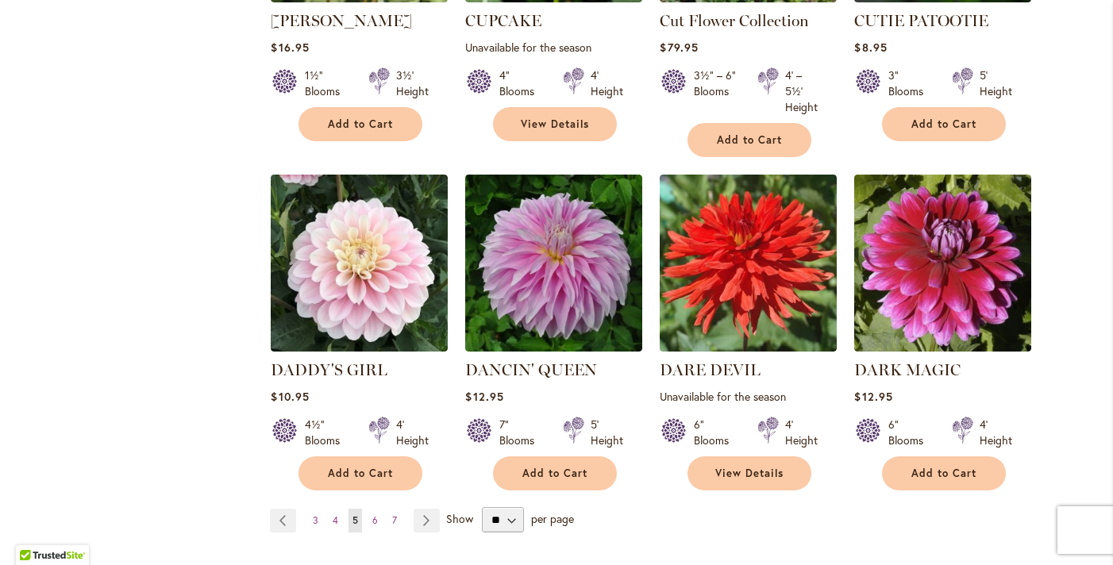
scroll to position [1253, 0]
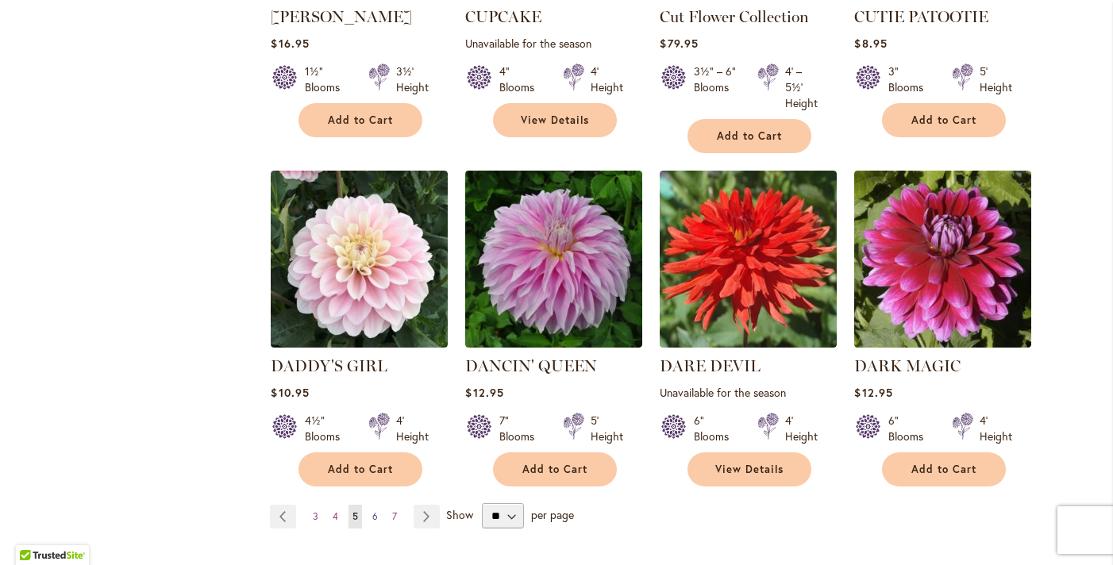
click at [372, 511] on span "6" at bounding box center [375, 517] width 6 height 12
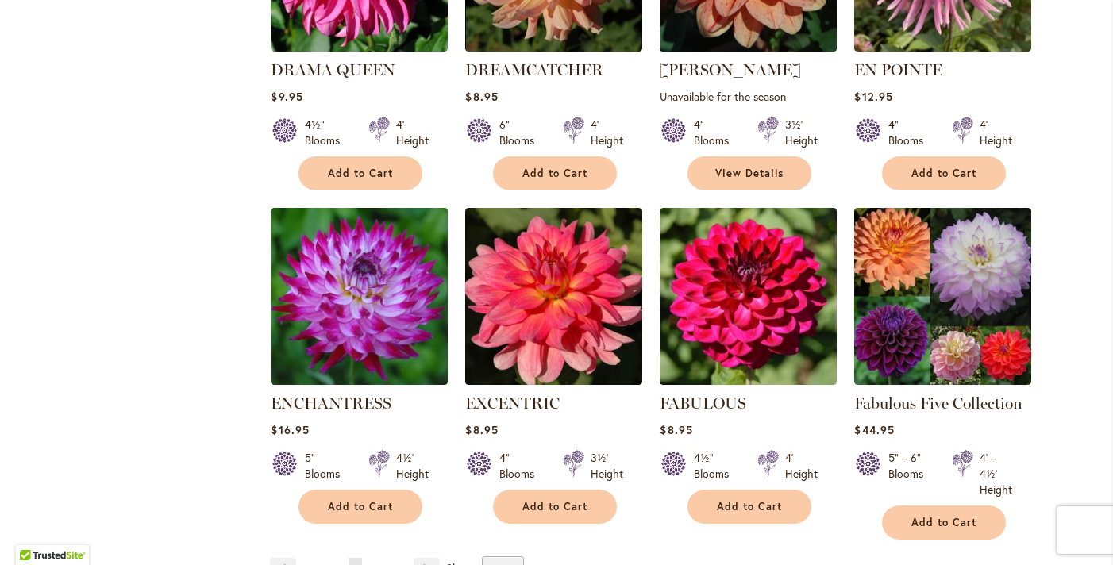
scroll to position [1178, 0]
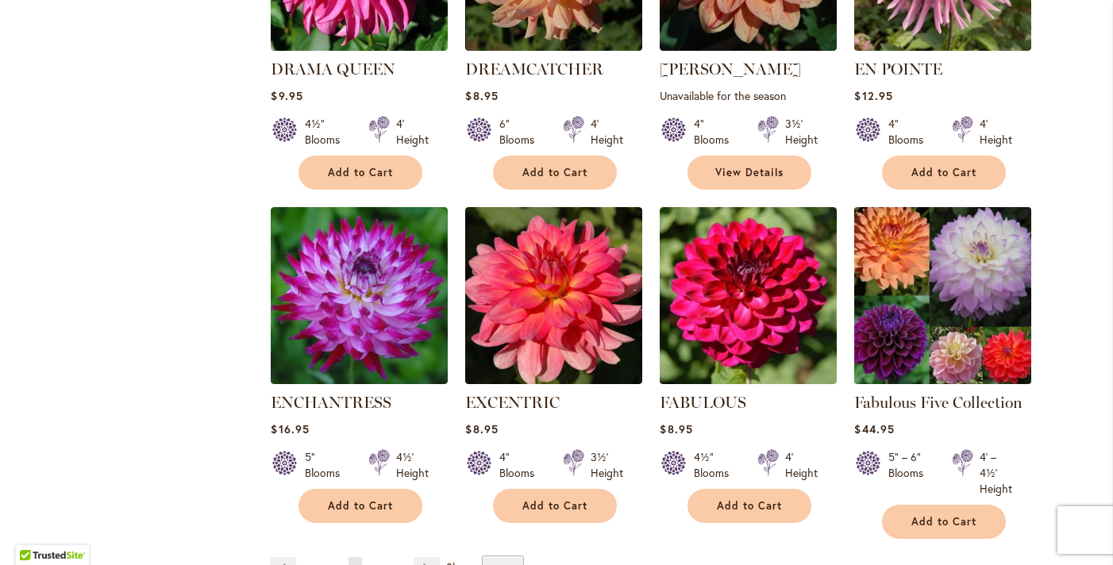
click at [957, 298] on img at bounding box center [943, 295] width 186 height 186
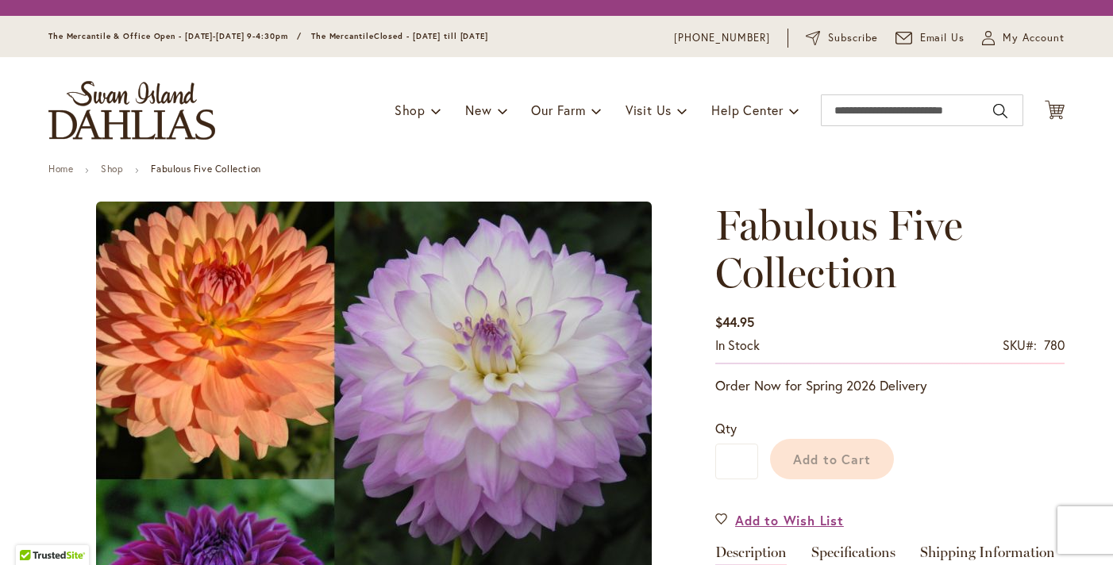
type input "**********"
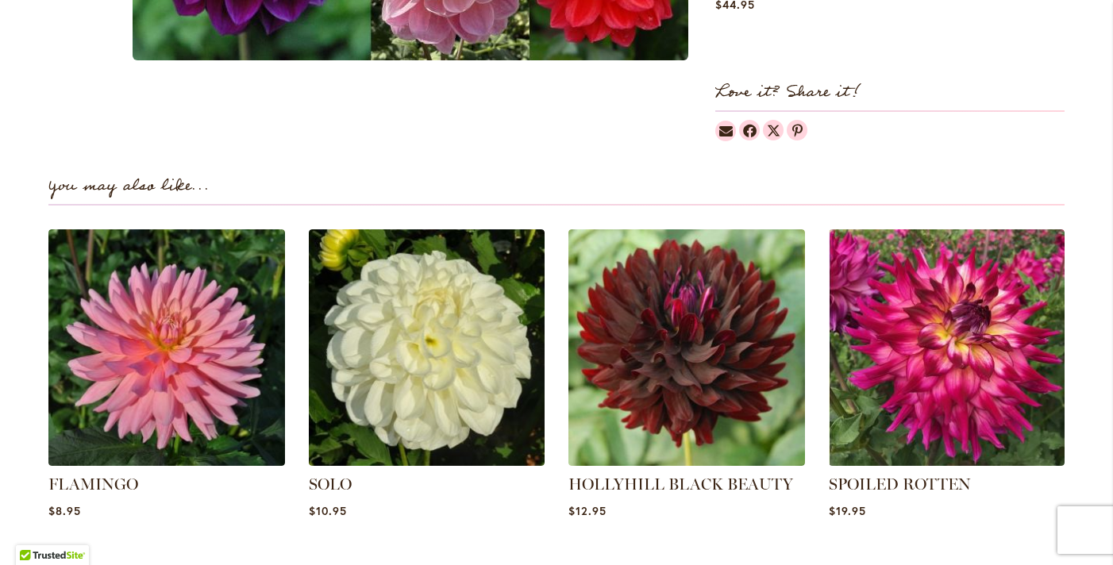
scroll to position [1726, 0]
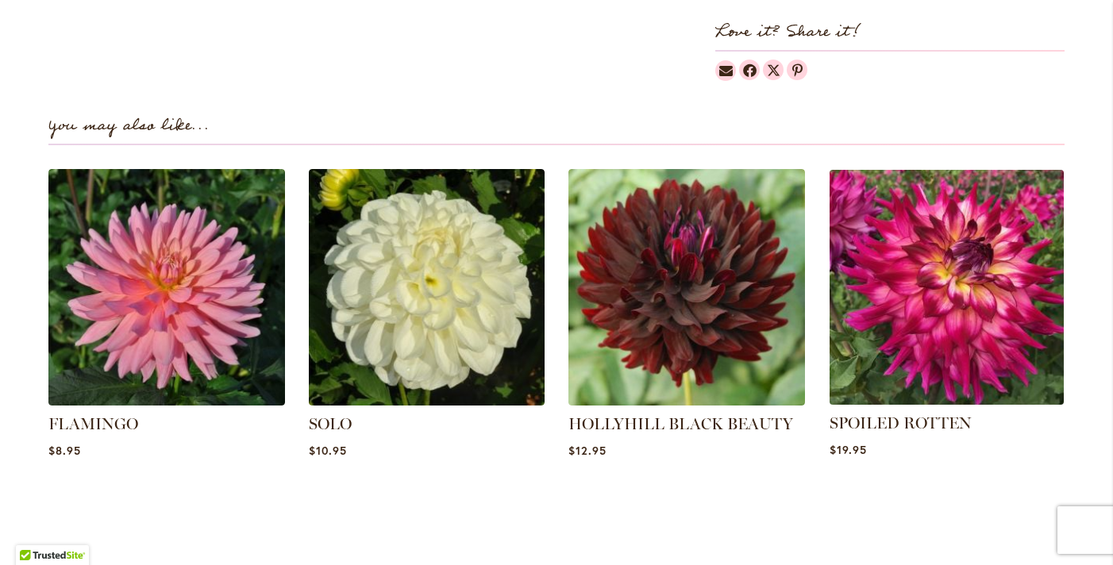
click at [944, 314] on img at bounding box center [946, 287] width 246 height 246
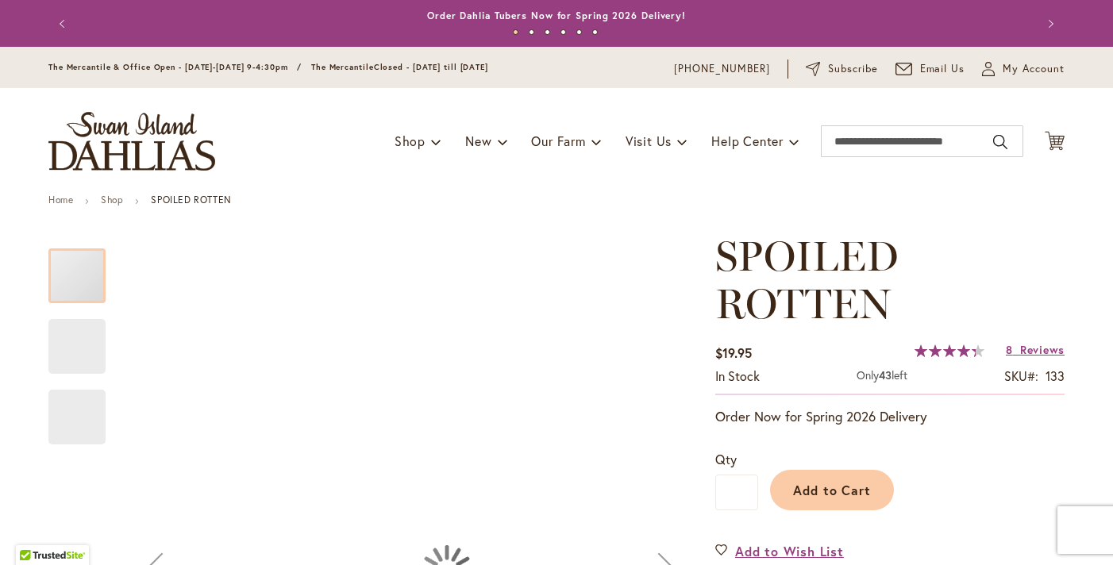
type input "**********"
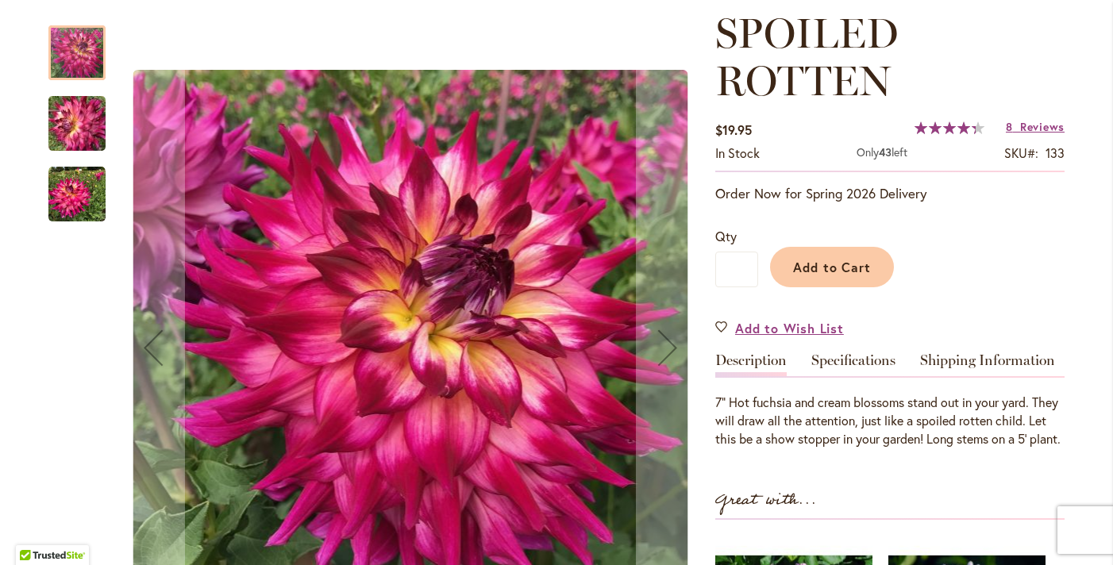
scroll to position [192, 0]
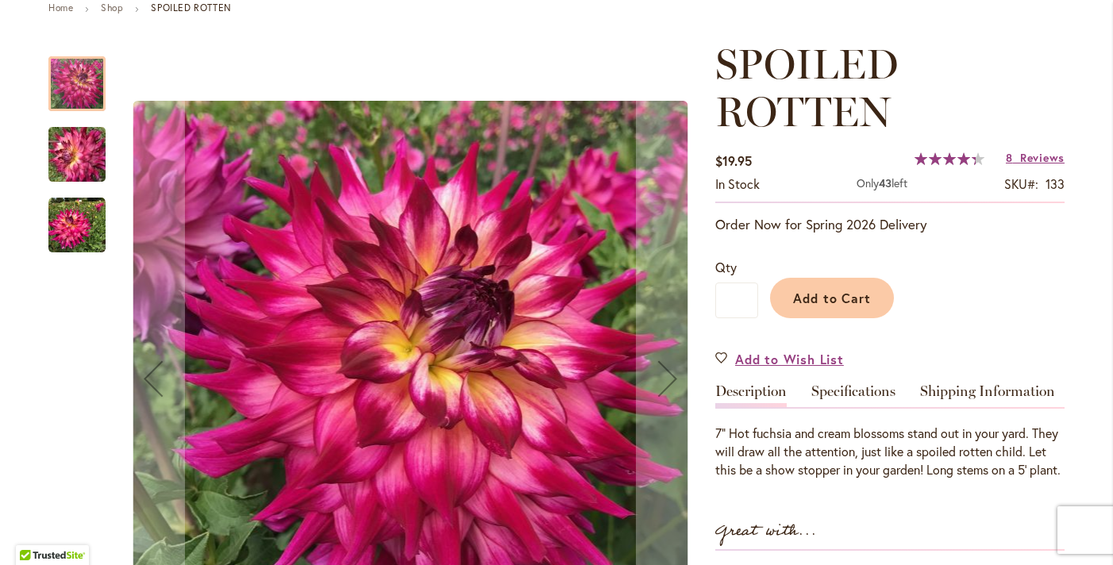
click at [71, 229] on img "SPOILED ROTTEN" at bounding box center [76, 225] width 57 height 57
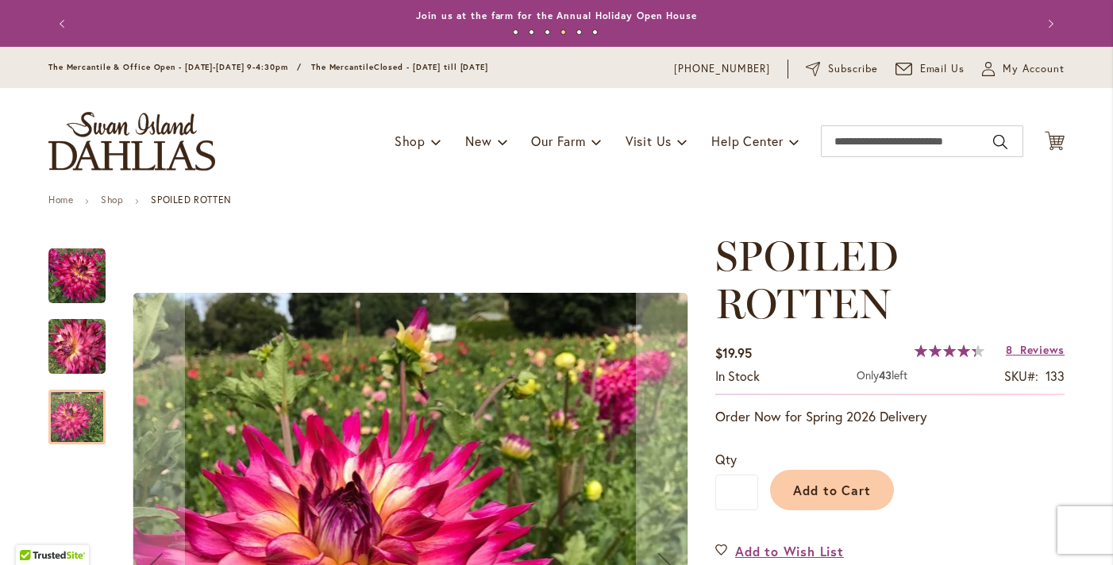
scroll to position [0, 0]
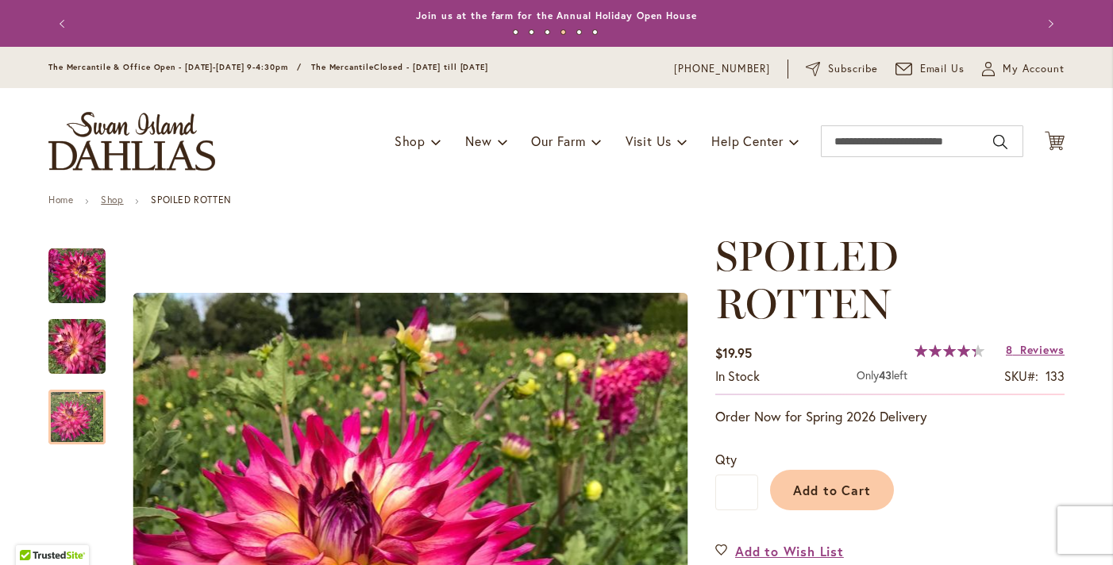
click at [110, 199] on link "Shop" at bounding box center [112, 200] width 22 height 12
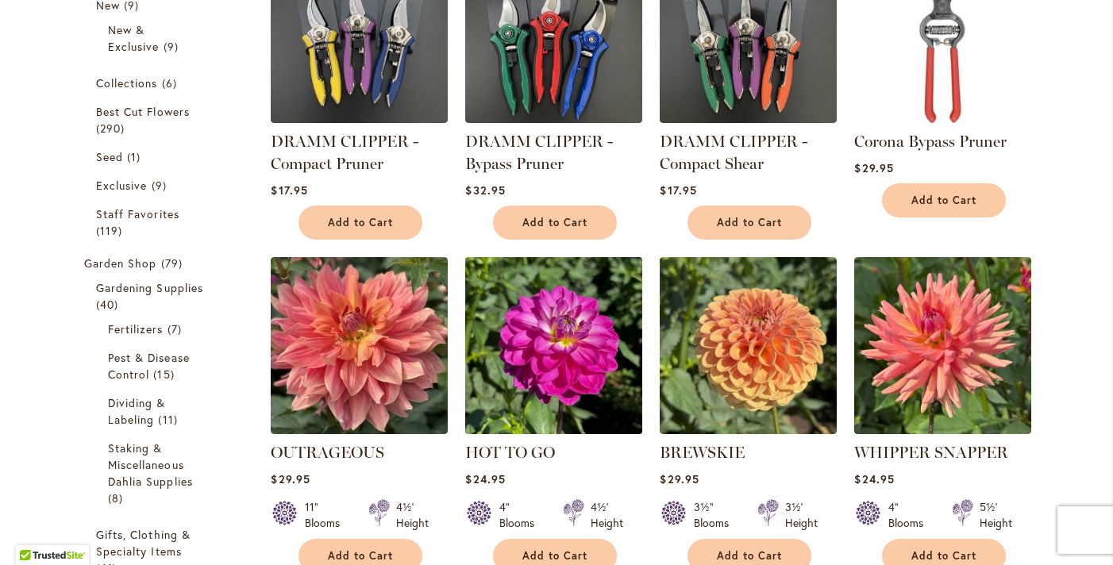
scroll to position [368, 0]
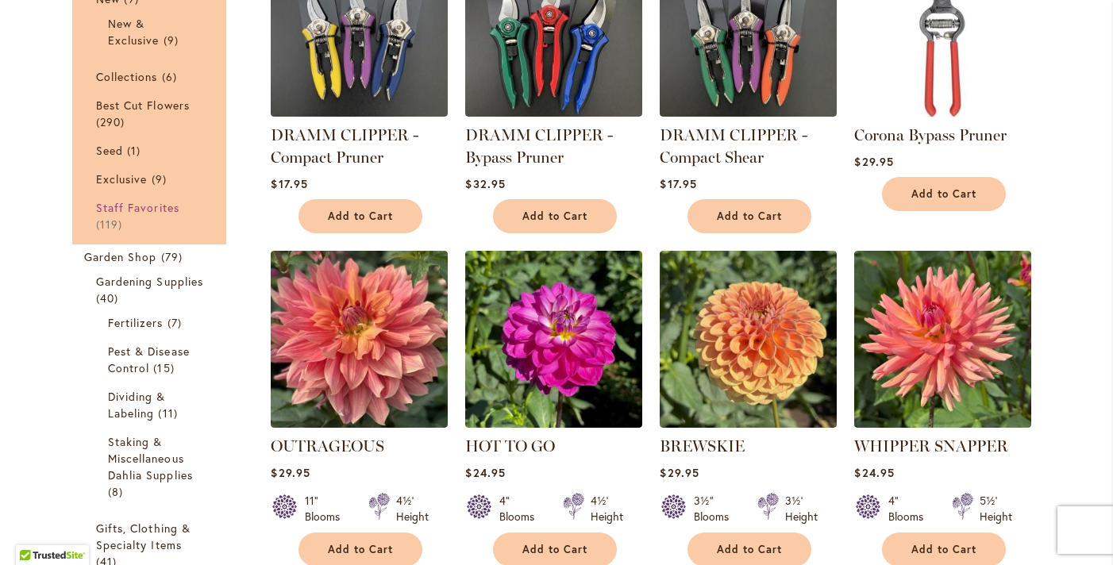
click at [155, 212] on span "Staff Favorites" at bounding box center [137, 207] width 83 height 15
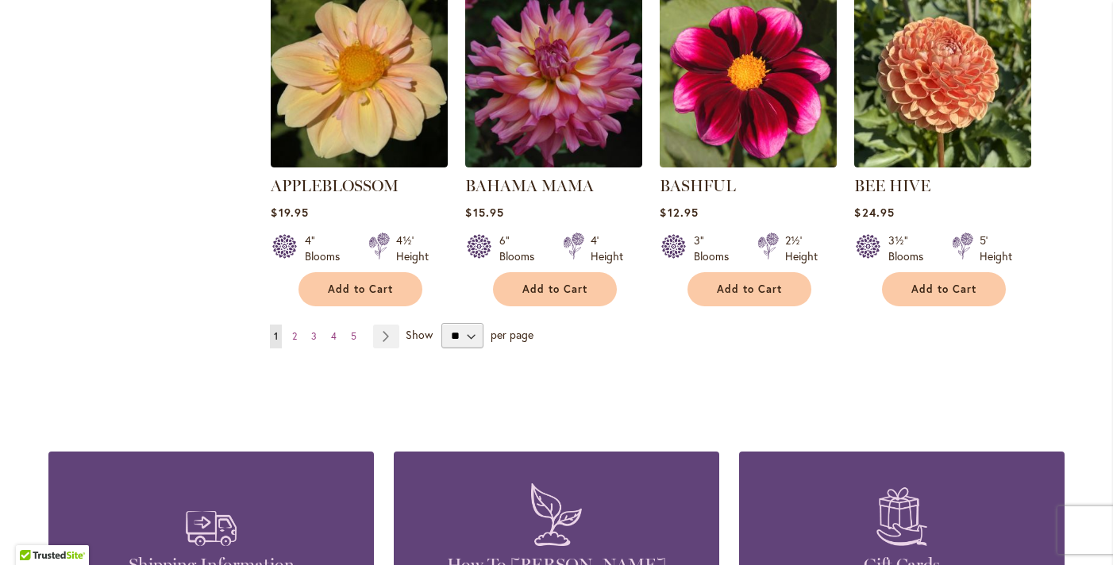
scroll to position [1410, 0]
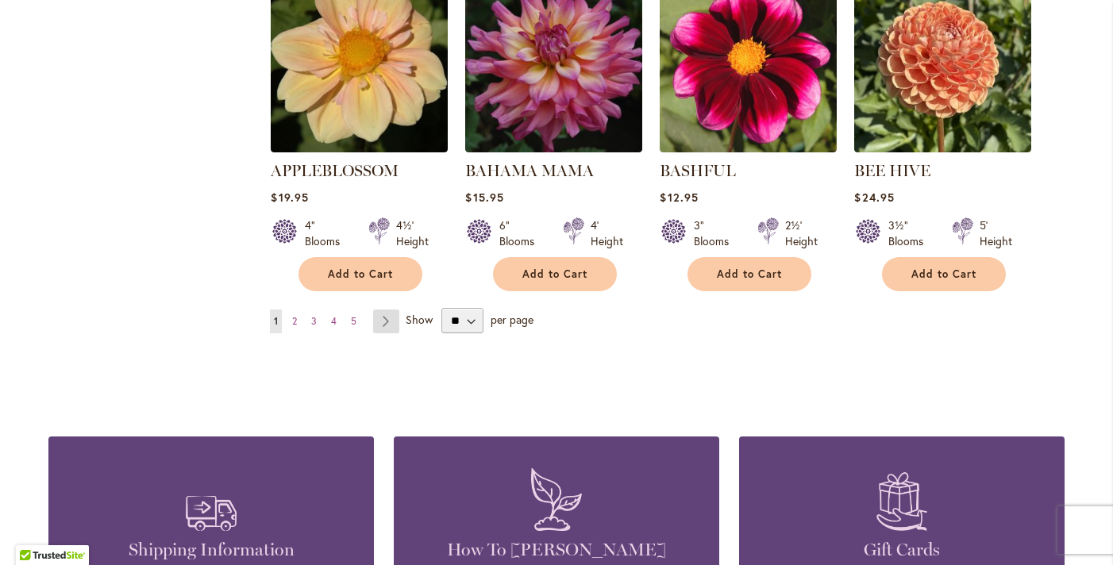
click at [392, 321] on link "Page Next" at bounding box center [386, 322] width 26 height 24
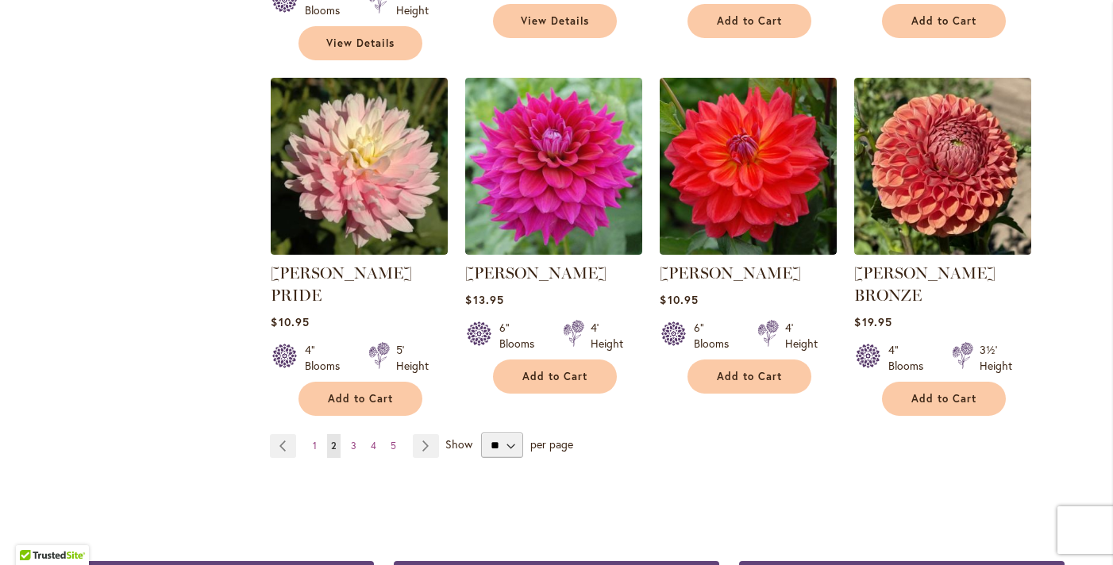
scroll to position [1356, 0]
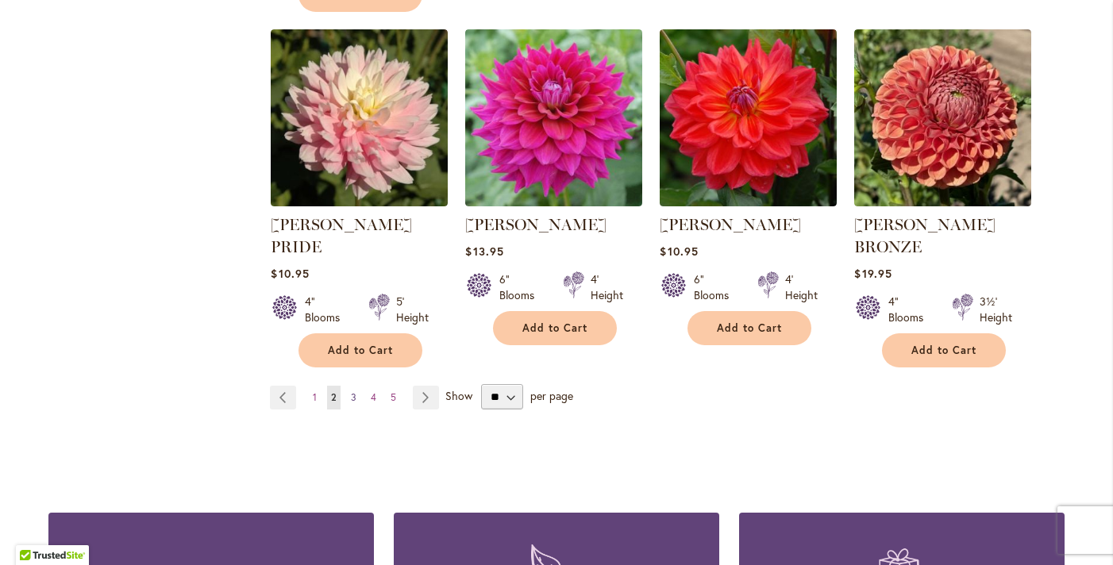
click at [351, 391] on span "3" at bounding box center [354, 397] width 6 height 12
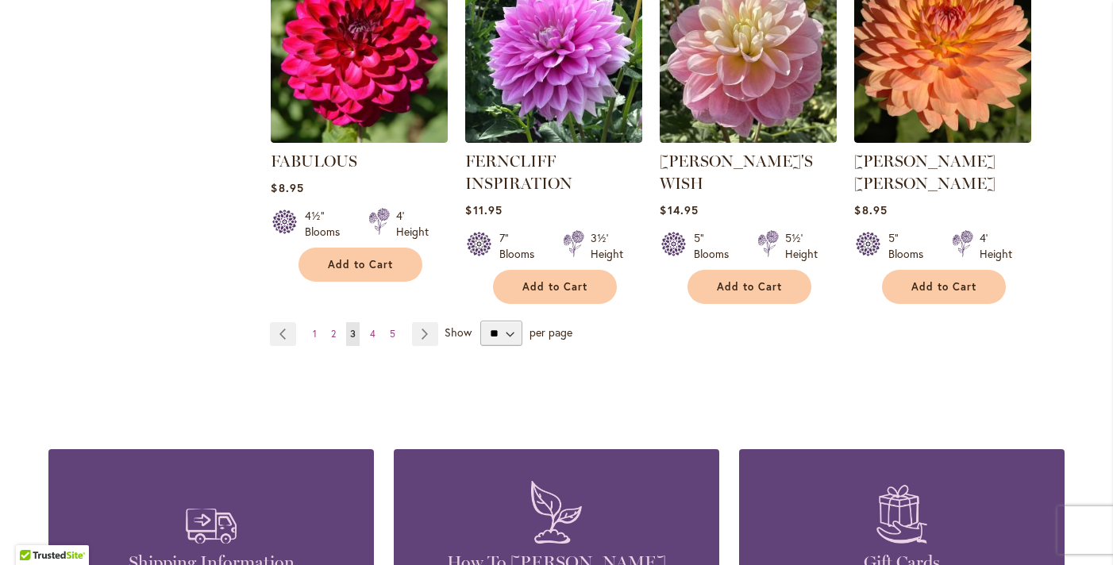
scroll to position [1479, 0]
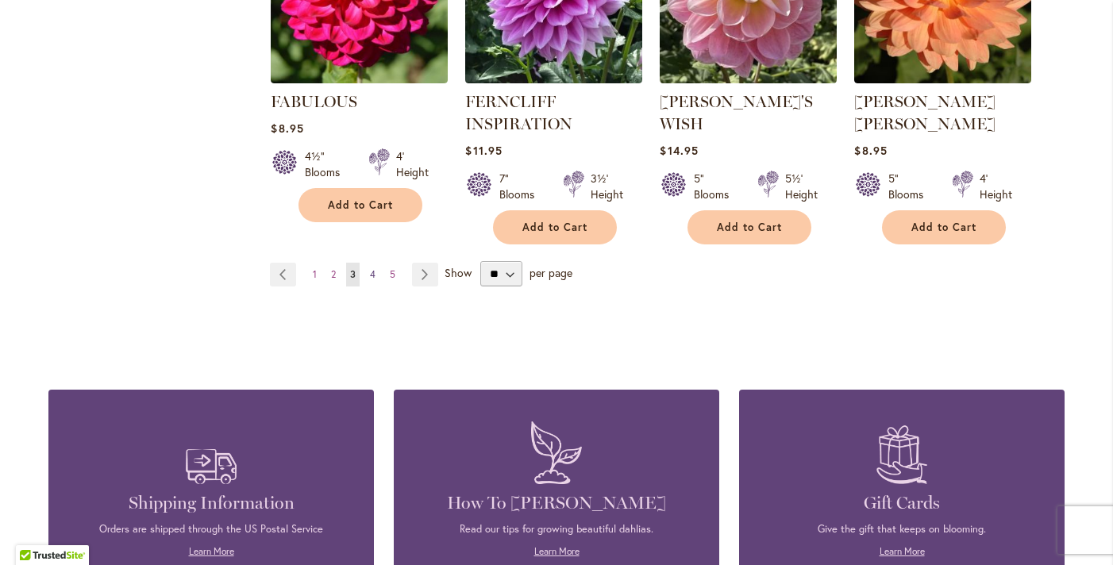
click at [373, 268] on span "4" at bounding box center [373, 274] width 6 height 12
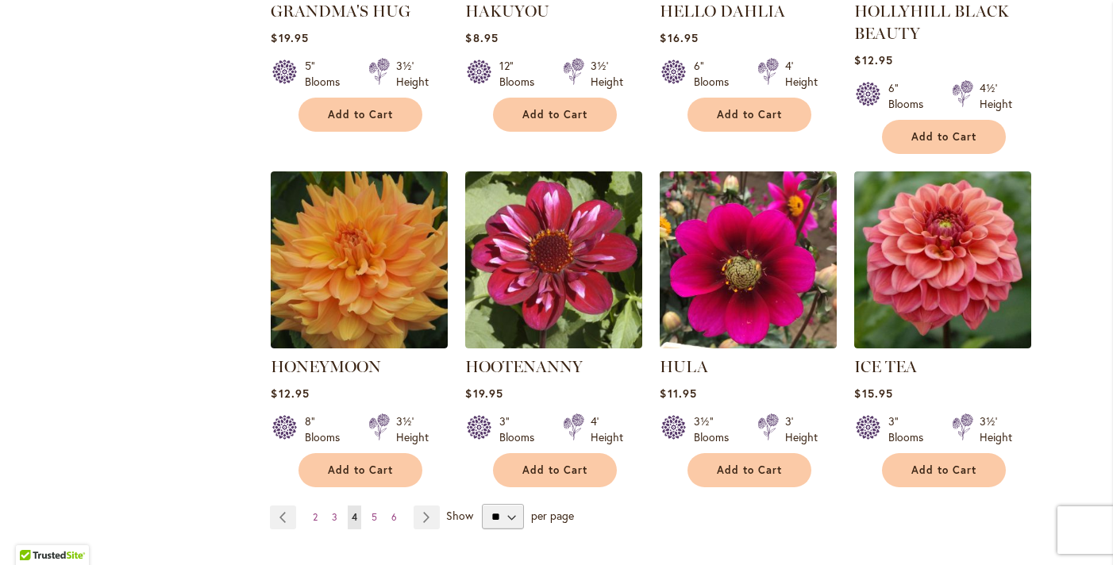
scroll to position [1232, 0]
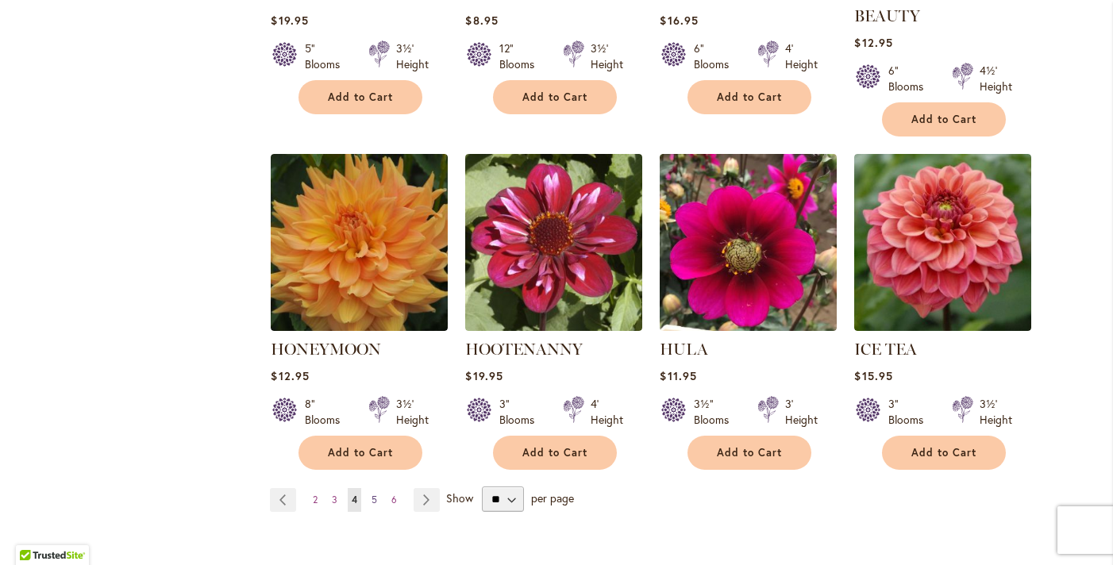
click at [375, 499] on span "5" at bounding box center [375, 500] width 6 height 12
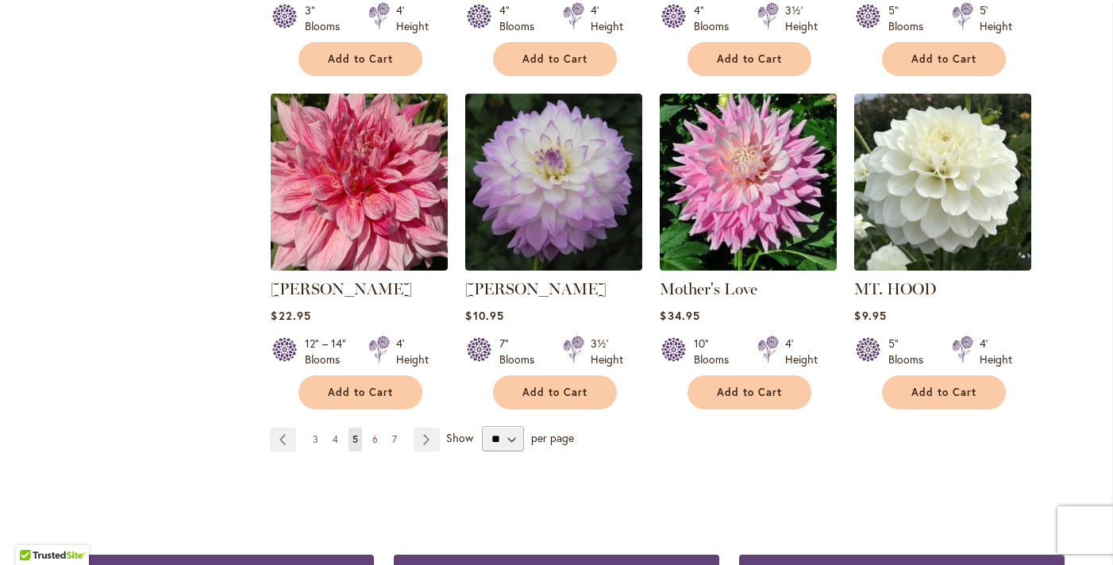
scroll to position [1274, 0]
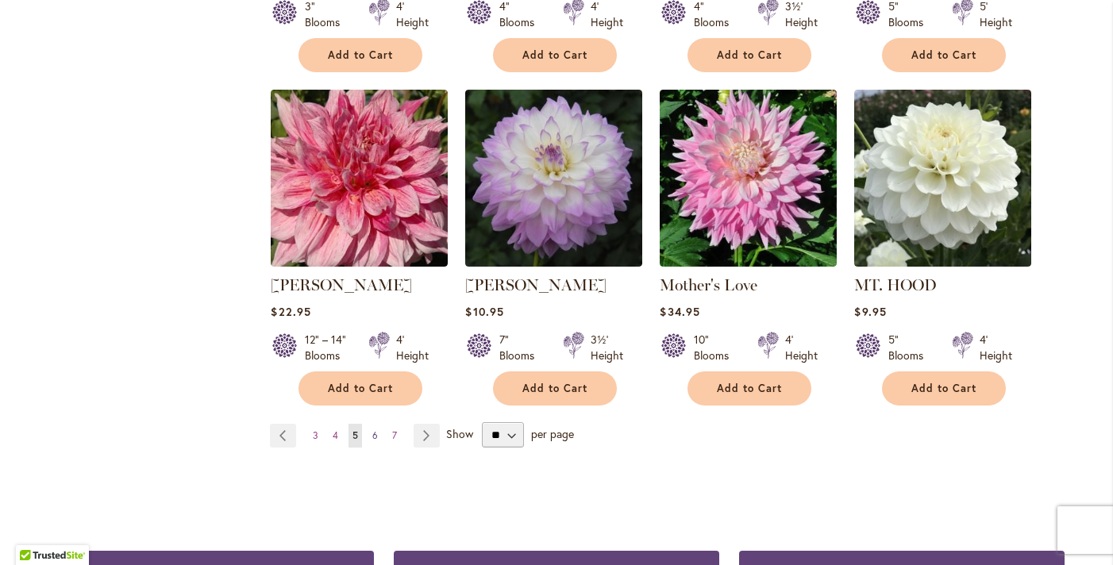
click at [373, 439] on link "Page 6" at bounding box center [374, 436] width 13 height 24
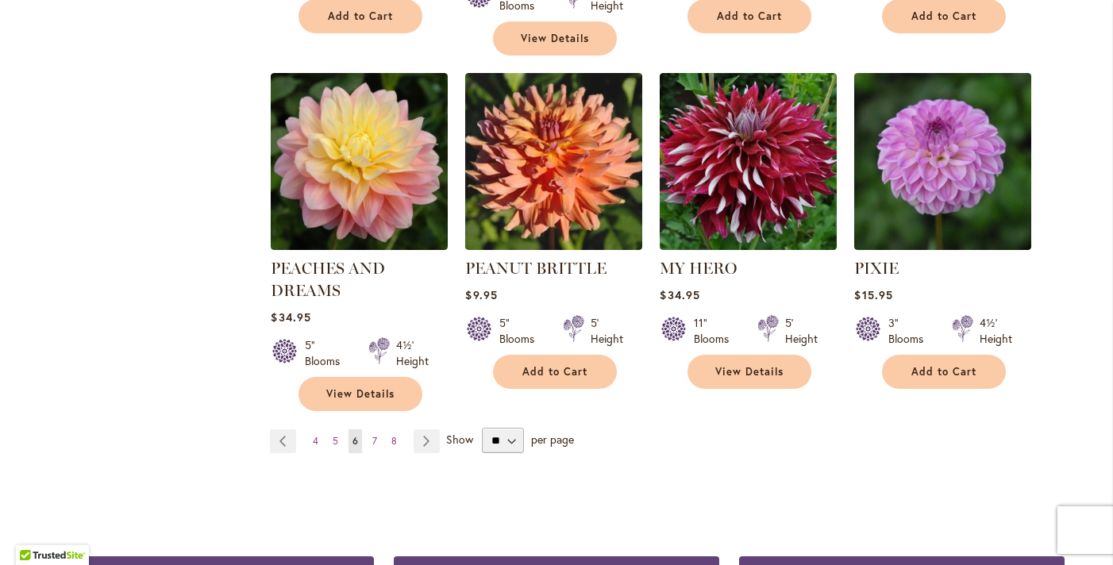
scroll to position [1314, 0]
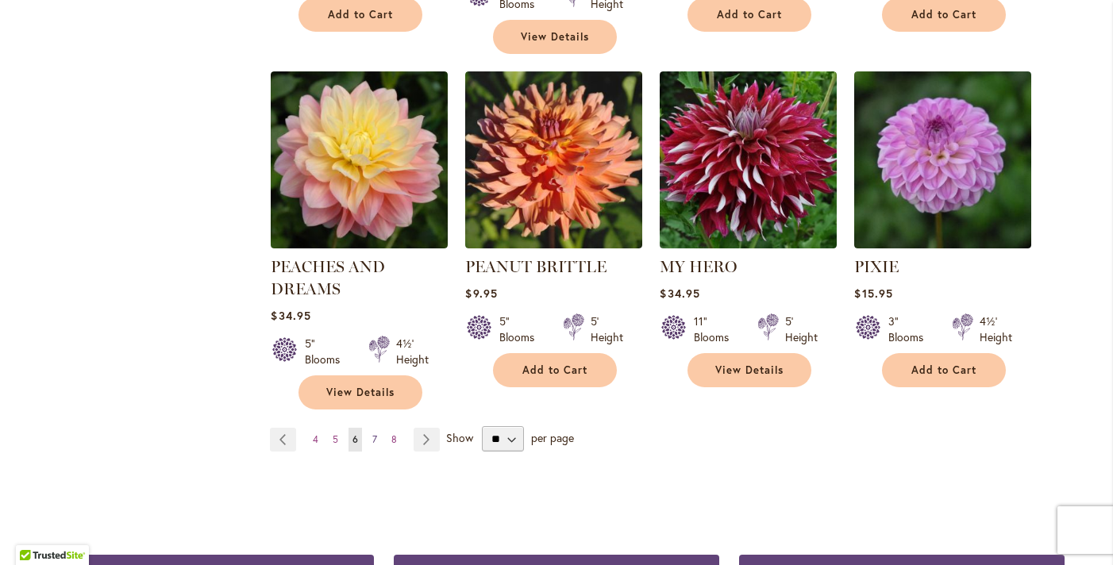
click at [376, 434] on span "7" at bounding box center [374, 440] width 5 height 12
